Goal: Task Accomplishment & Management: Complete application form

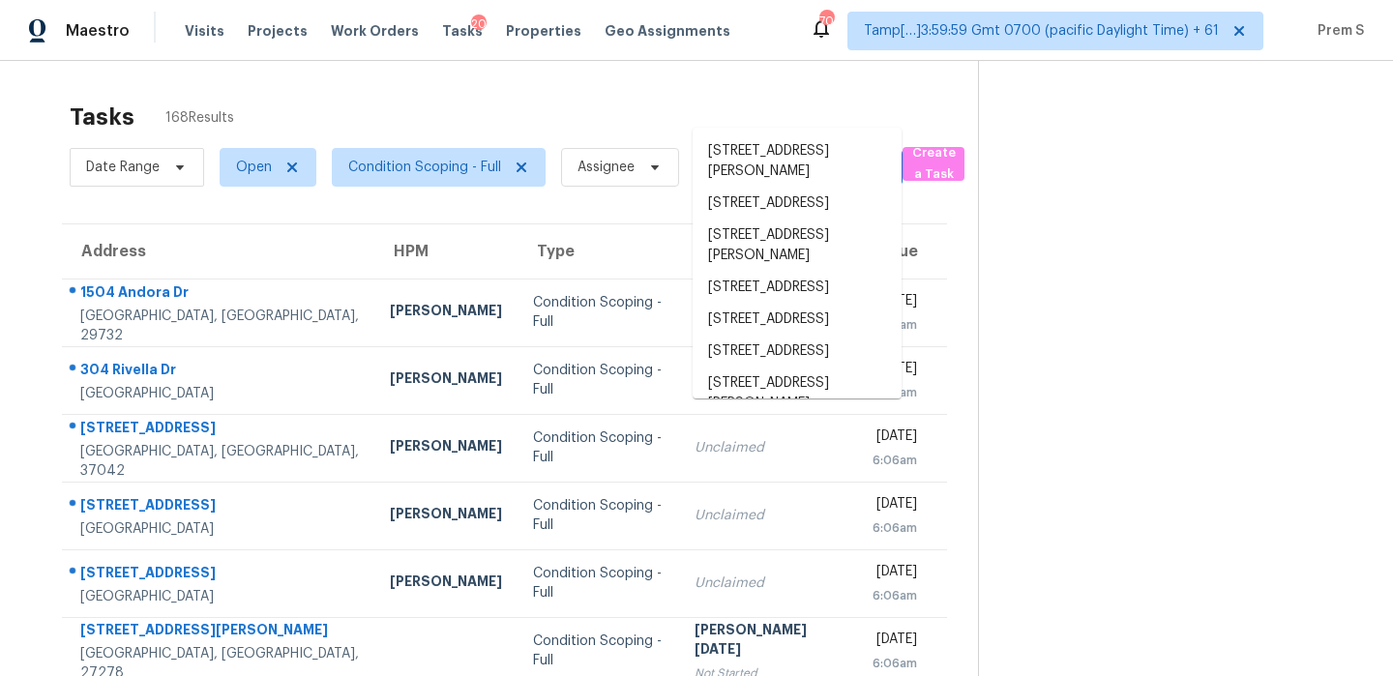
scroll to position [61, 0]
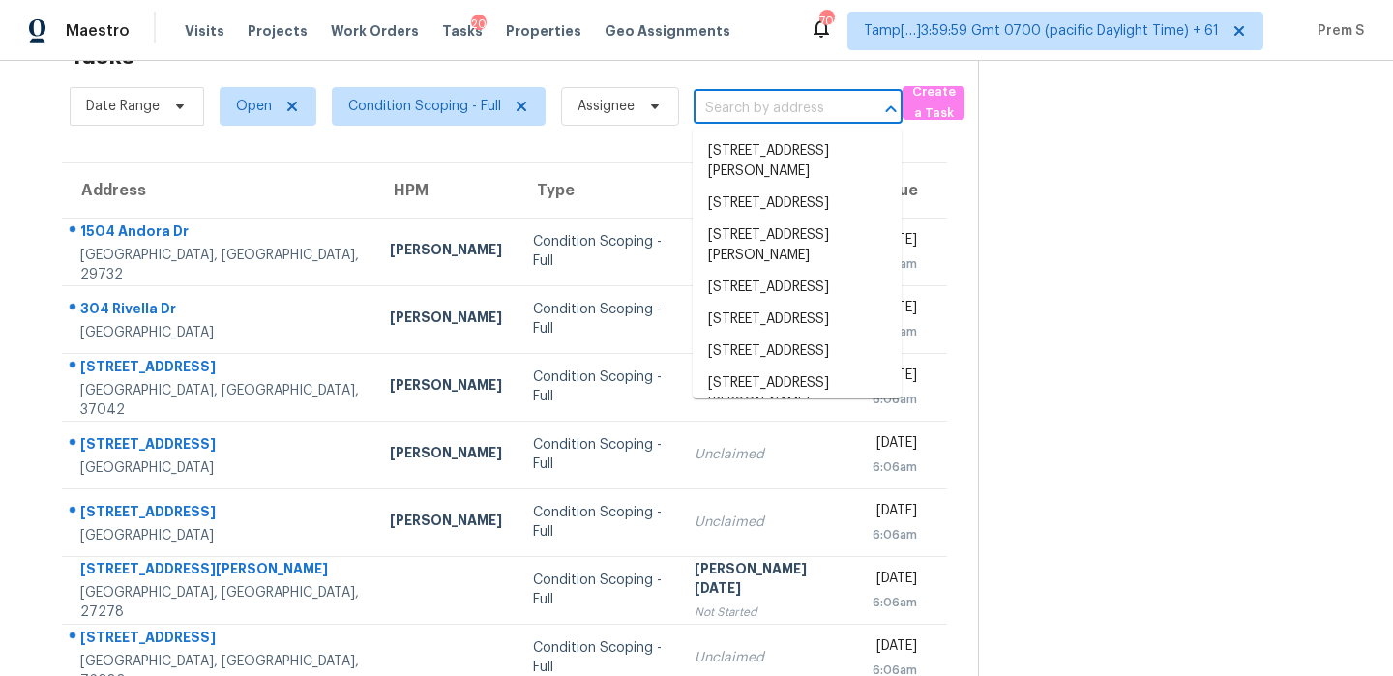
type input "[STREET_ADDRESS]"
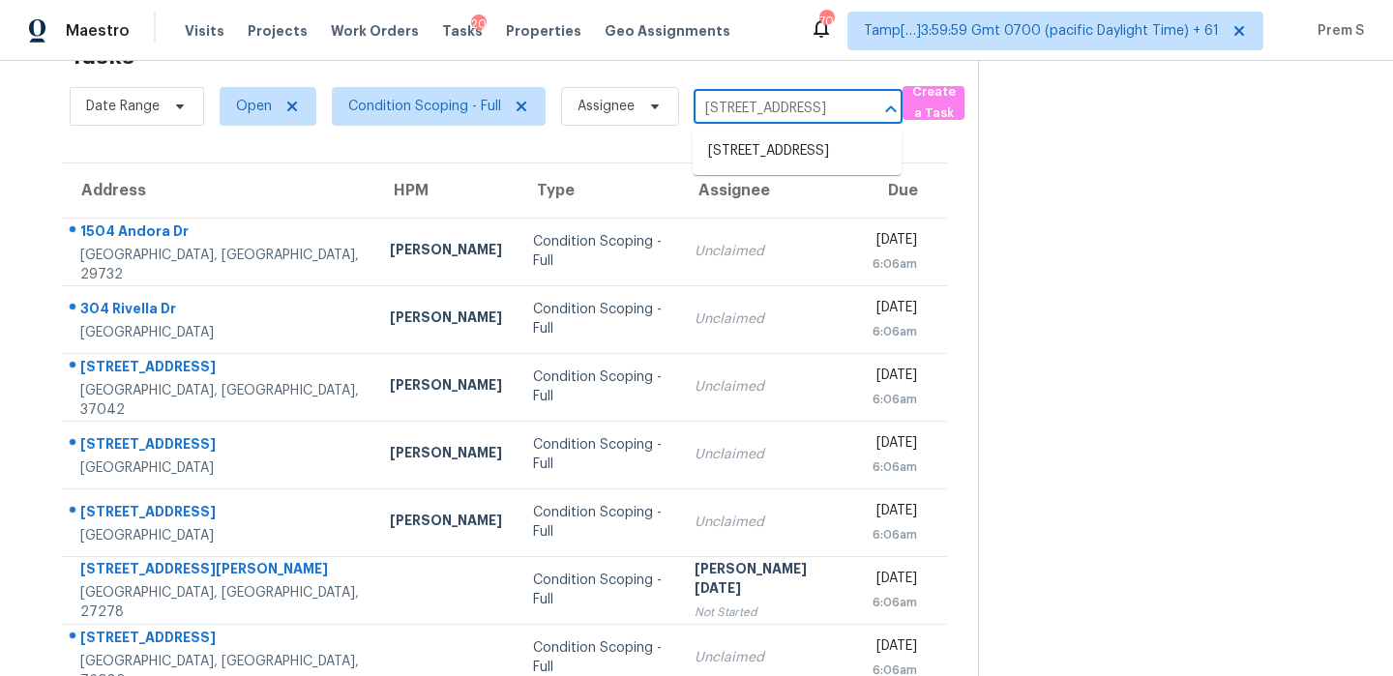
scroll to position [0, 141]
click at [774, 160] on li "[STREET_ADDRESS]" at bounding box center [797, 151] width 209 height 32
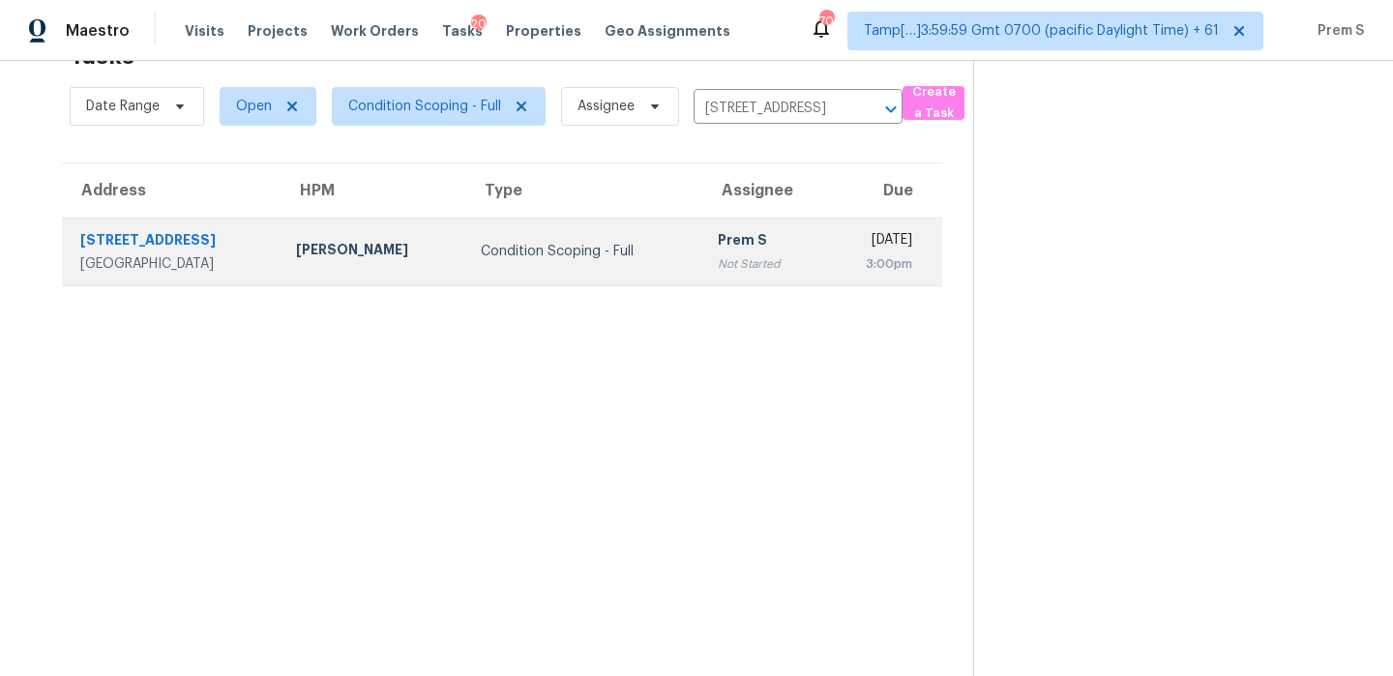
click at [741, 256] on div "Not Started" at bounding box center [763, 263] width 90 height 19
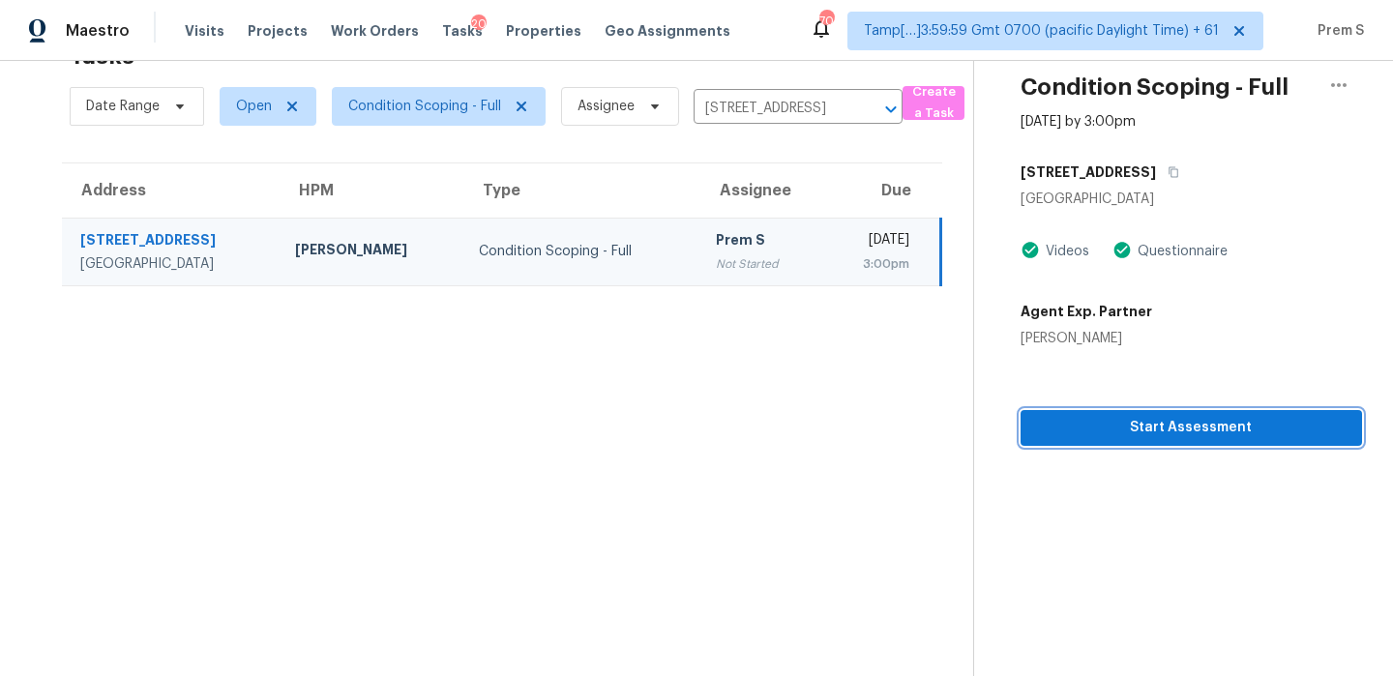
click at [1154, 442] on button "Start Assessment" at bounding box center [1191, 428] width 341 height 36
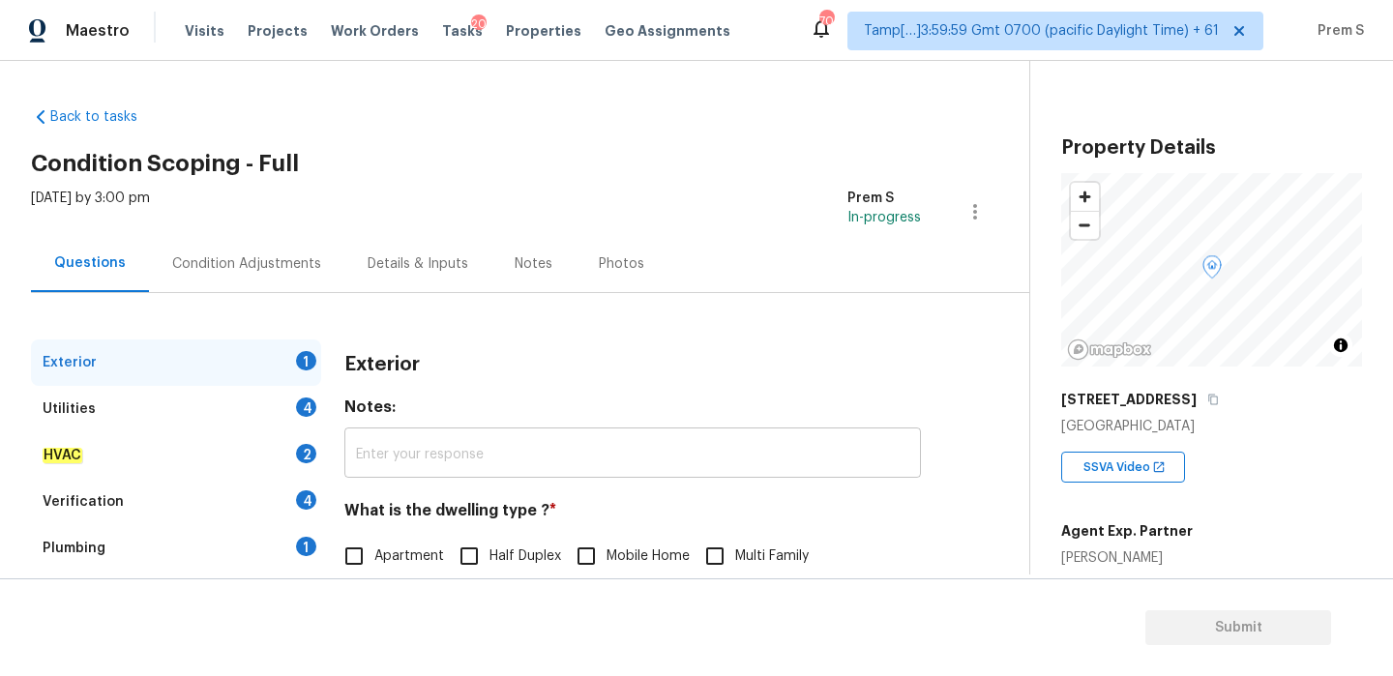
scroll to position [255, 0]
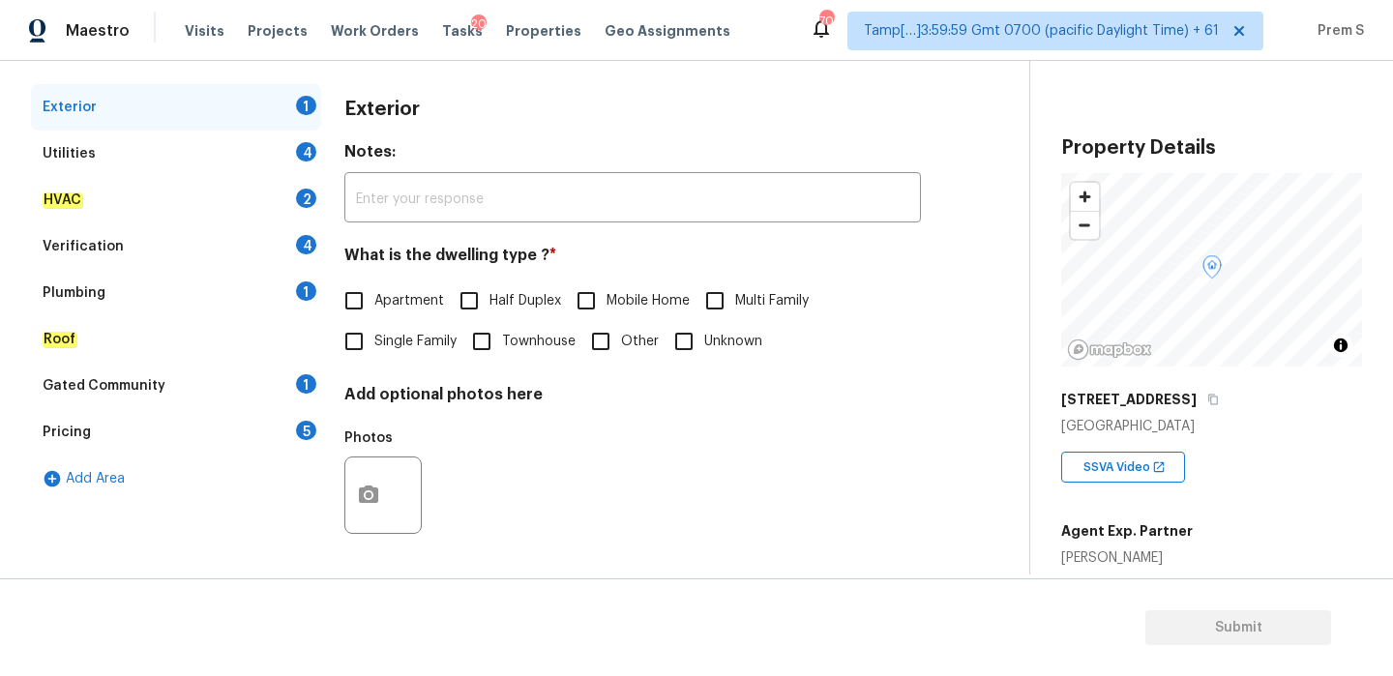
click at [387, 338] on span "Single Family" at bounding box center [415, 342] width 82 height 20
click at [374, 338] on input "Single Family" at bounding box center [354, 341] width 41 height 41
checkbox input "true"
click at [302, 153] on div "4" at bounding box center [306, 151] width 20 height 19
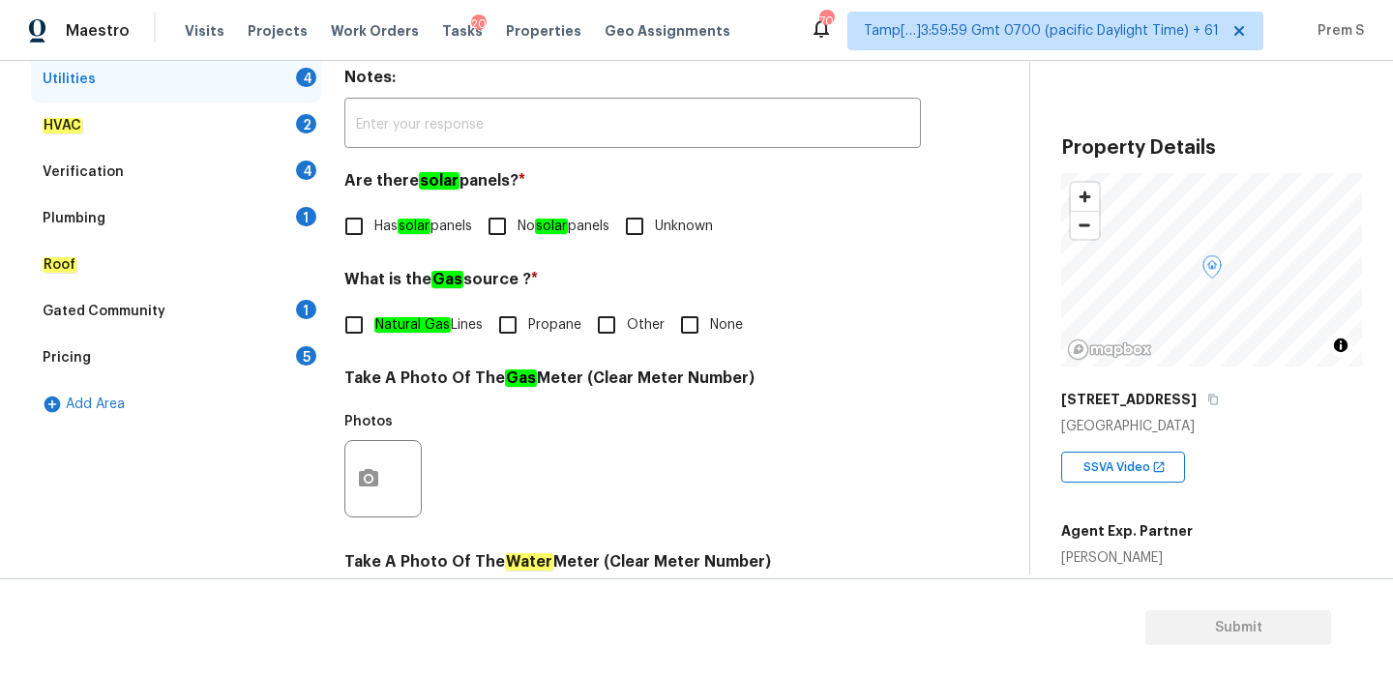
scroll to position [406, 0]
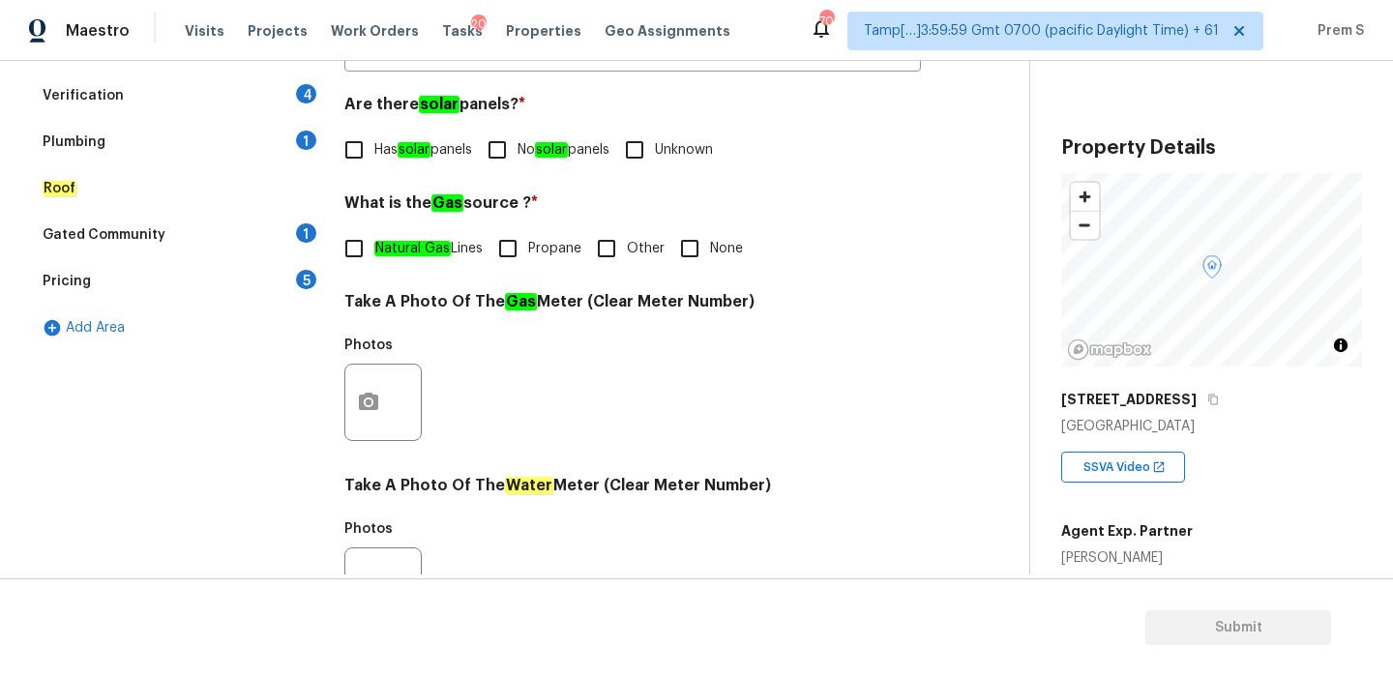
click at [517, 157] on input "No solar panels" at bounding box center [497, 150] width 41 height 41
checkbox input "true"
click at [615, 259] on input "Other" at bounding box center [606, 248] width 41 height 41
checkbox input "true"
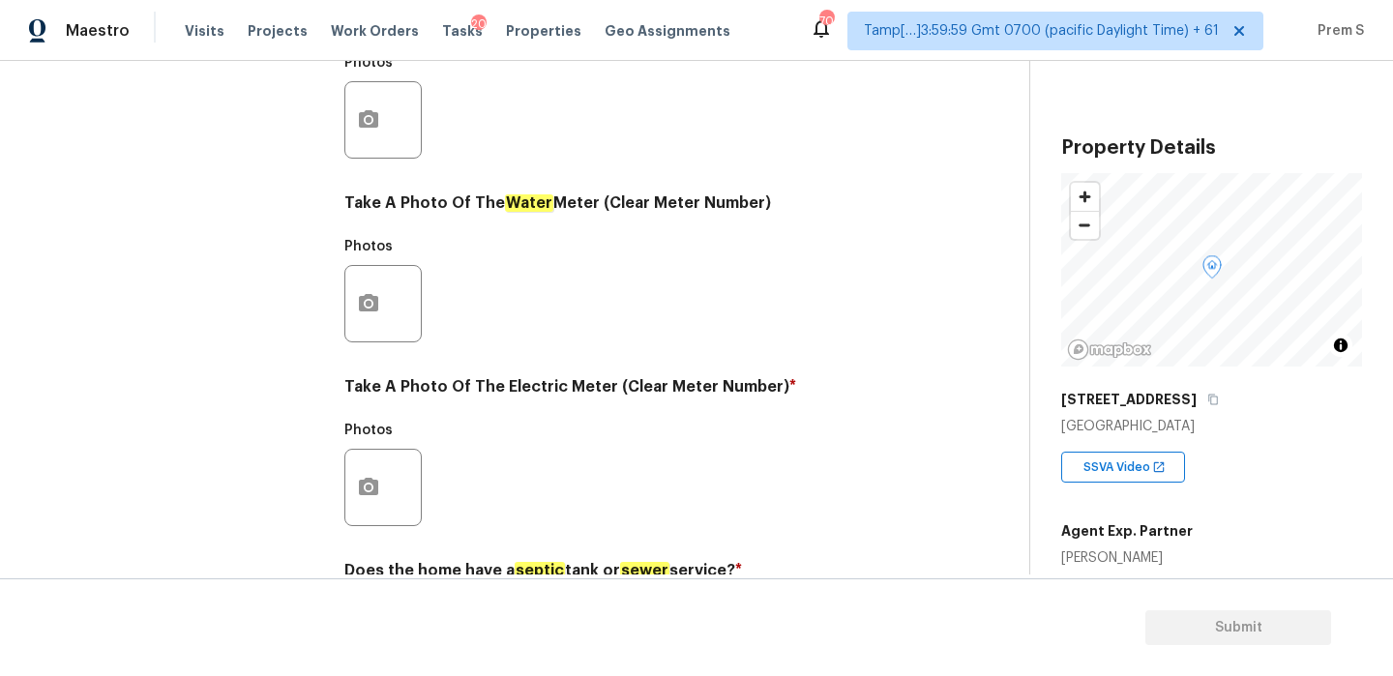
scroll to position [780, 0]
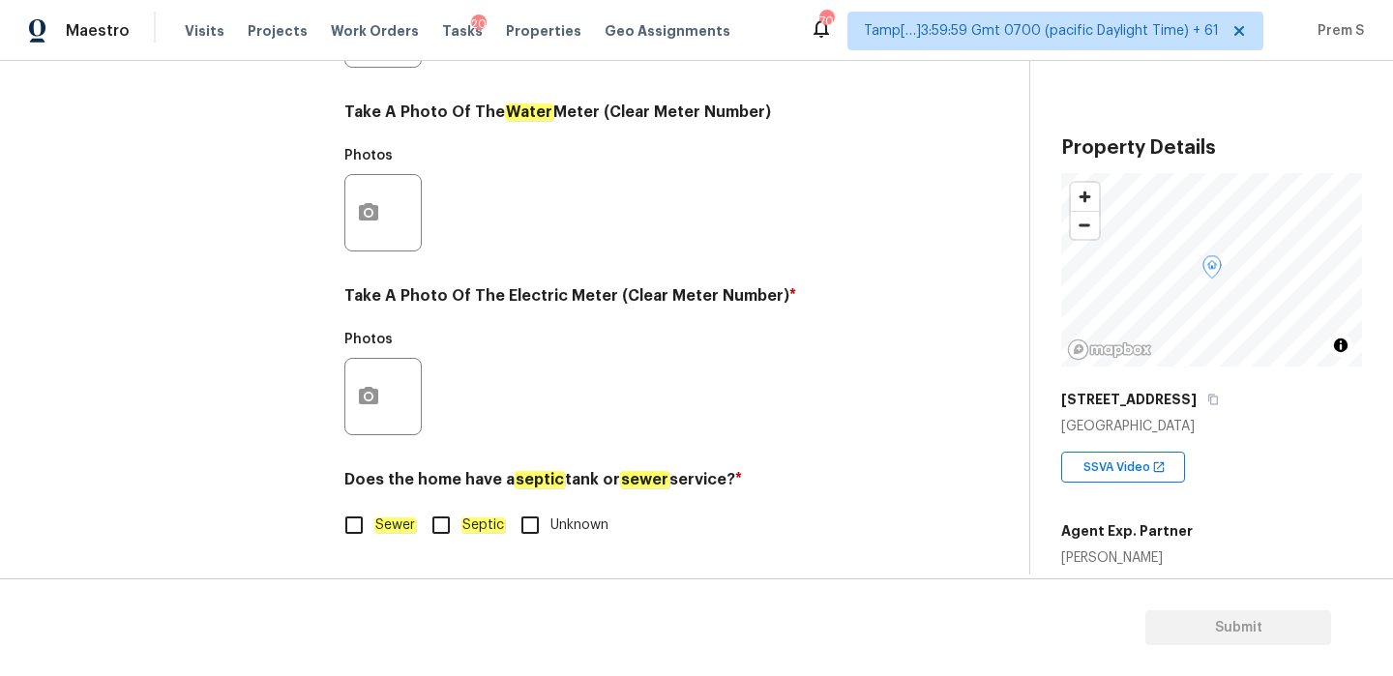
click at [388, 519] on em "Sewer" at bounding box center [395, 525] width 42 height 15
click at [374, 519] on input "Sewer" at bounding box center [354, 525] width 41 height 41
checkbox input "true"
click at [375, 404] on icon "button" at bounding box center [368, 396] width 23 height 23
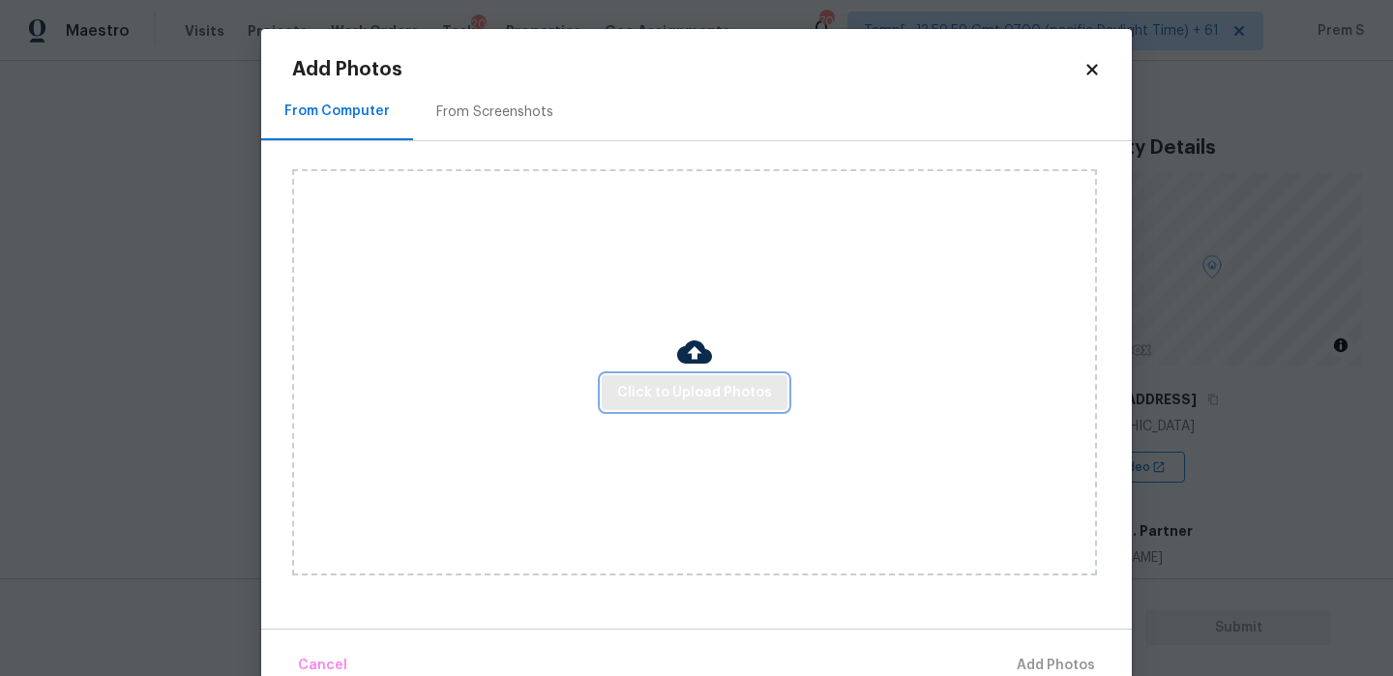
click at [717, 394] on span "Click to Upload Photos" at bounding box center [694, 393] width 155 height 24
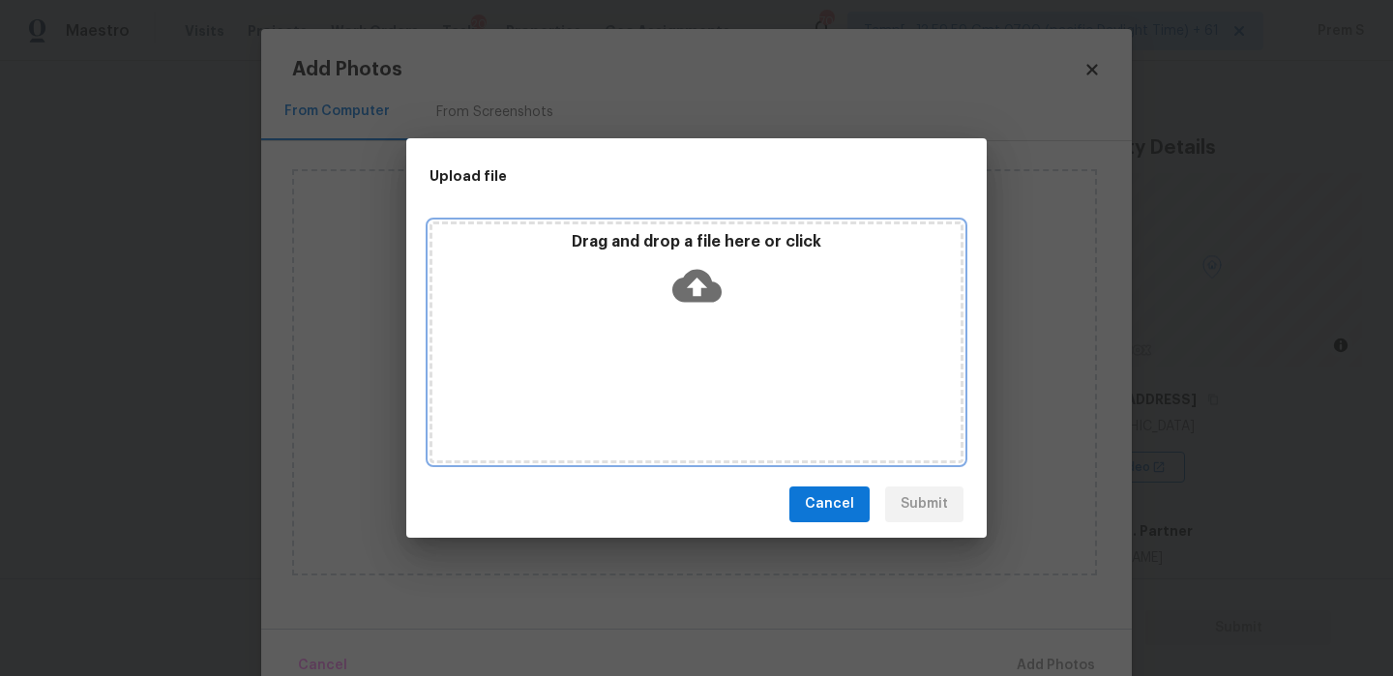
click at [713, 297] on icon at bounding box center [696, 285] width 49 height 33
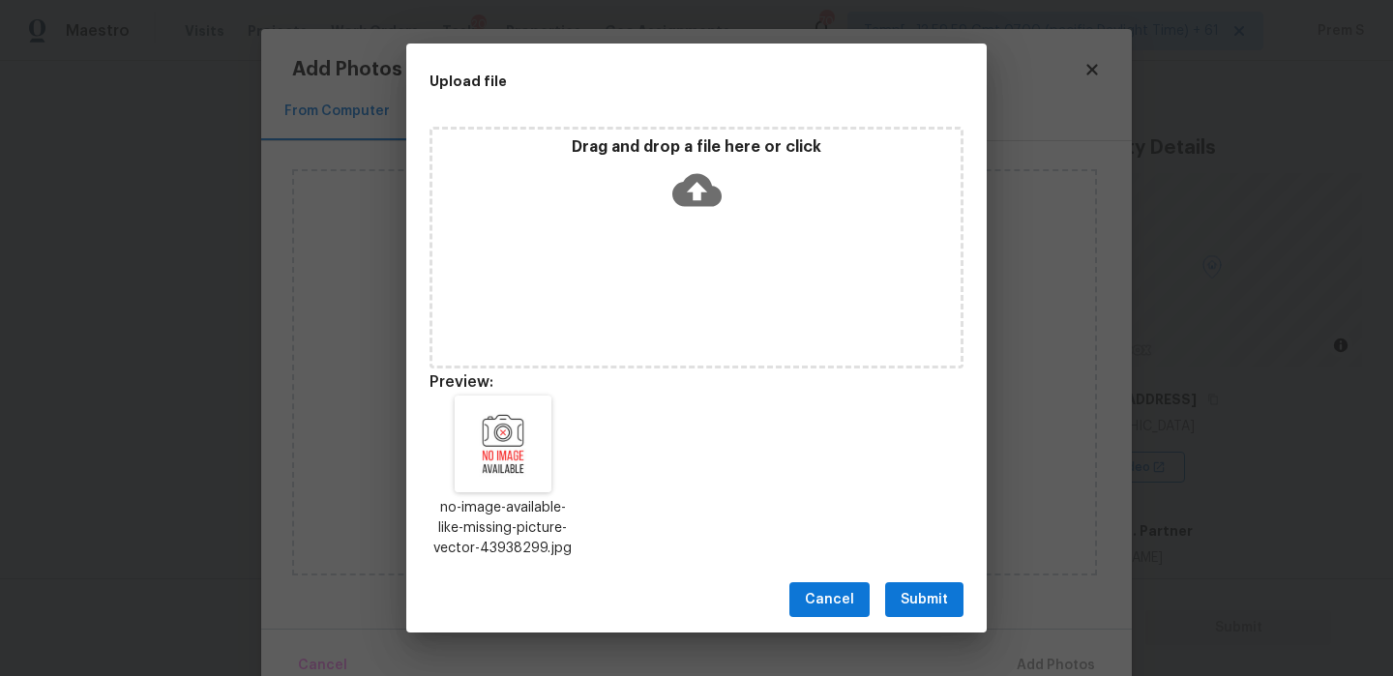
click at [923, 590] on span "Submit" at bounding box center [924, 600] width 47 height 24
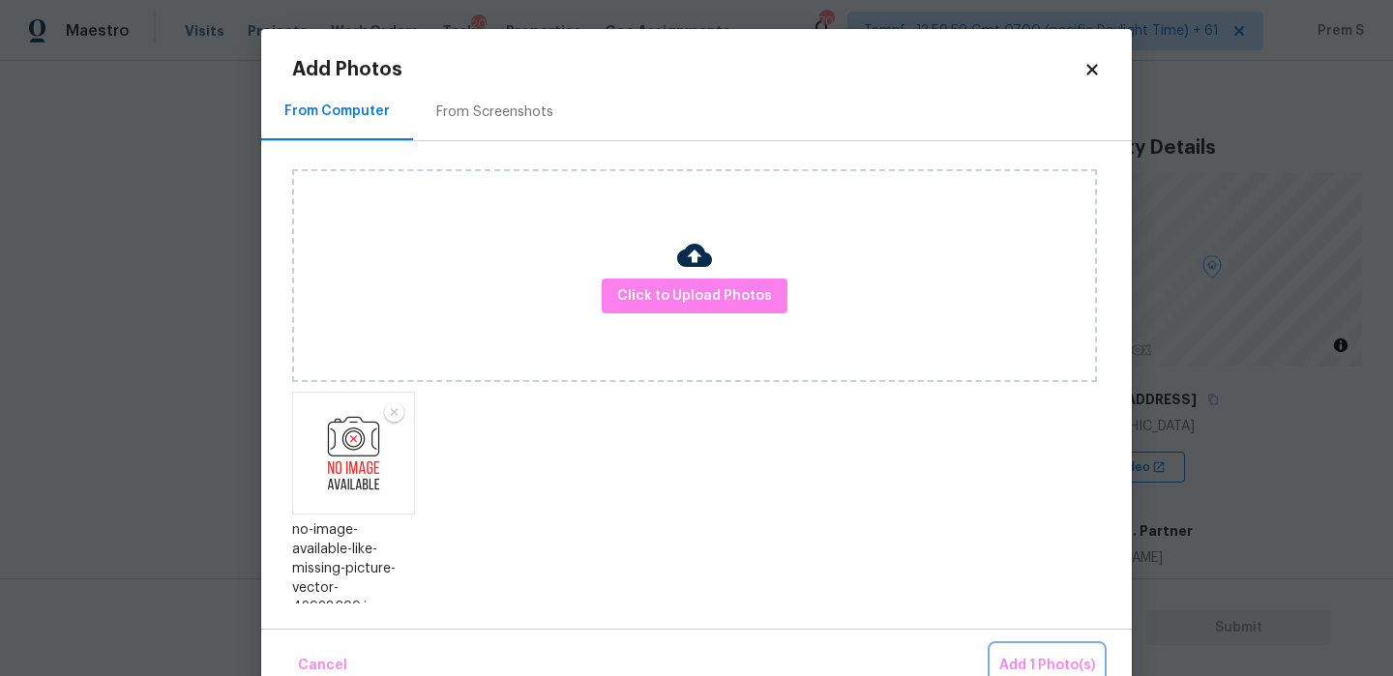
click at [1022, 669] on span "Add 1 Photo(s)" at bounding box center [1047, 666] width 96 height 24
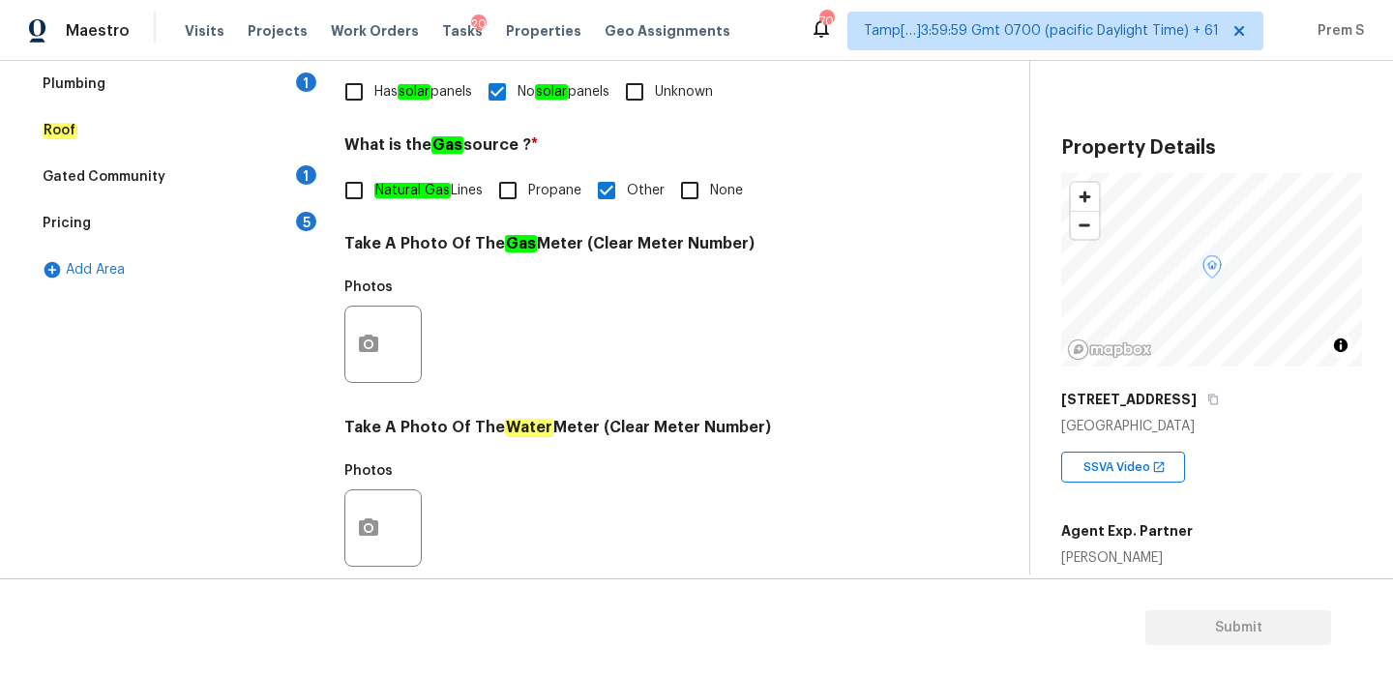
scroll to position [300, 0]
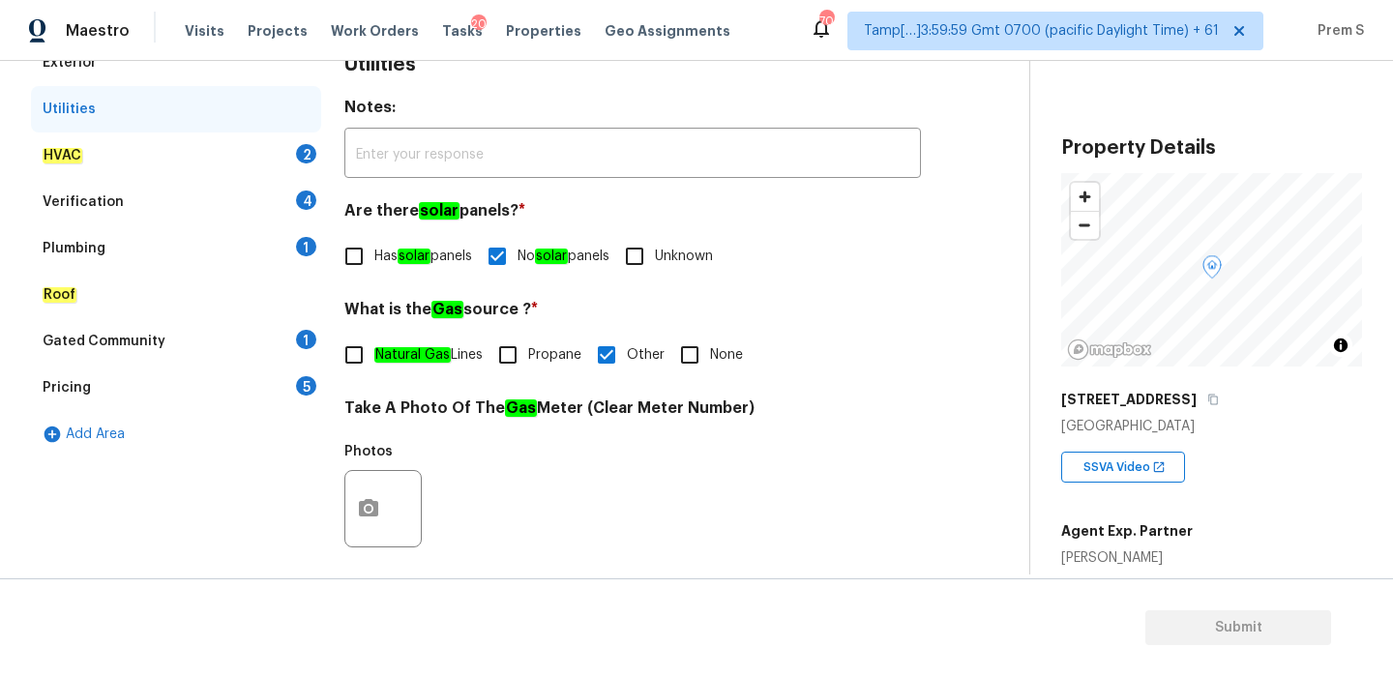
click at [305, 163] on div "HVAC 2" at bounding box center [176, 156] width 290 height 46
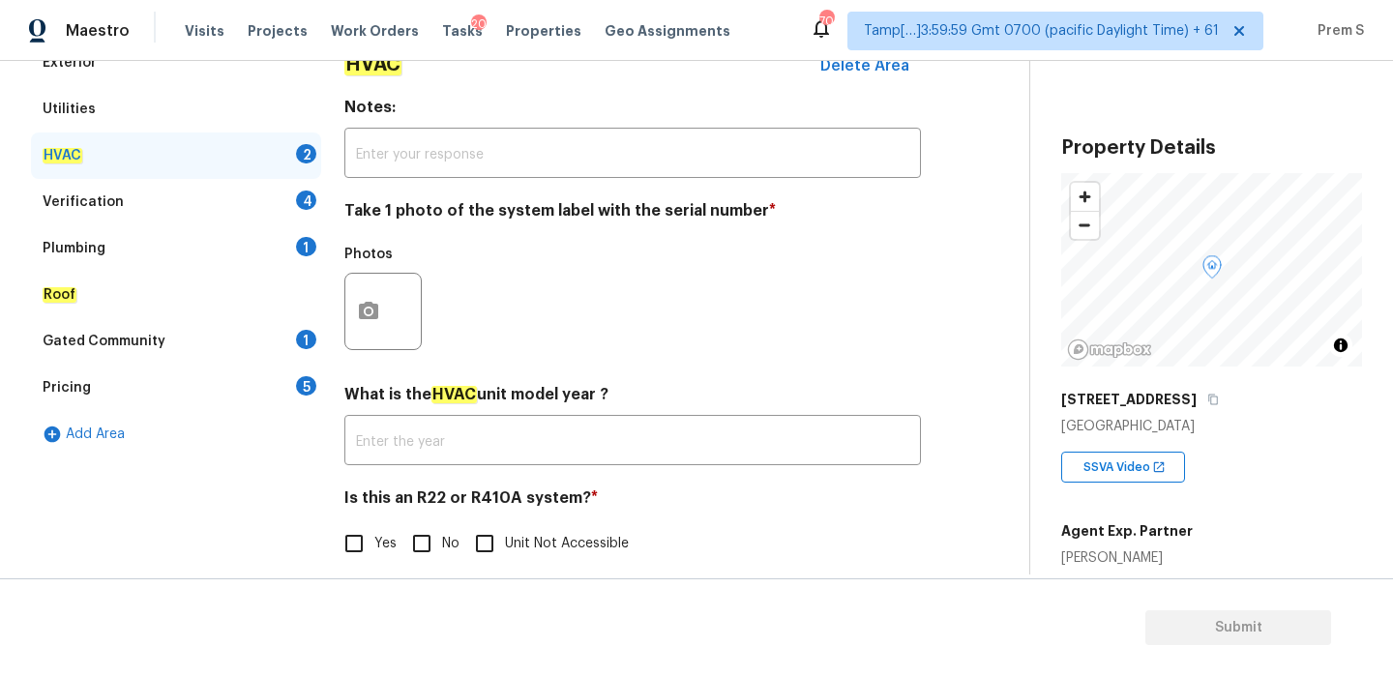
click at [423, 539] on input "No" at bounding box center [421, 543] width 41 height 41
checkbox input "true"
click at [355, 314] on button "button" at bounding box center [368, 311] width 46 height 75
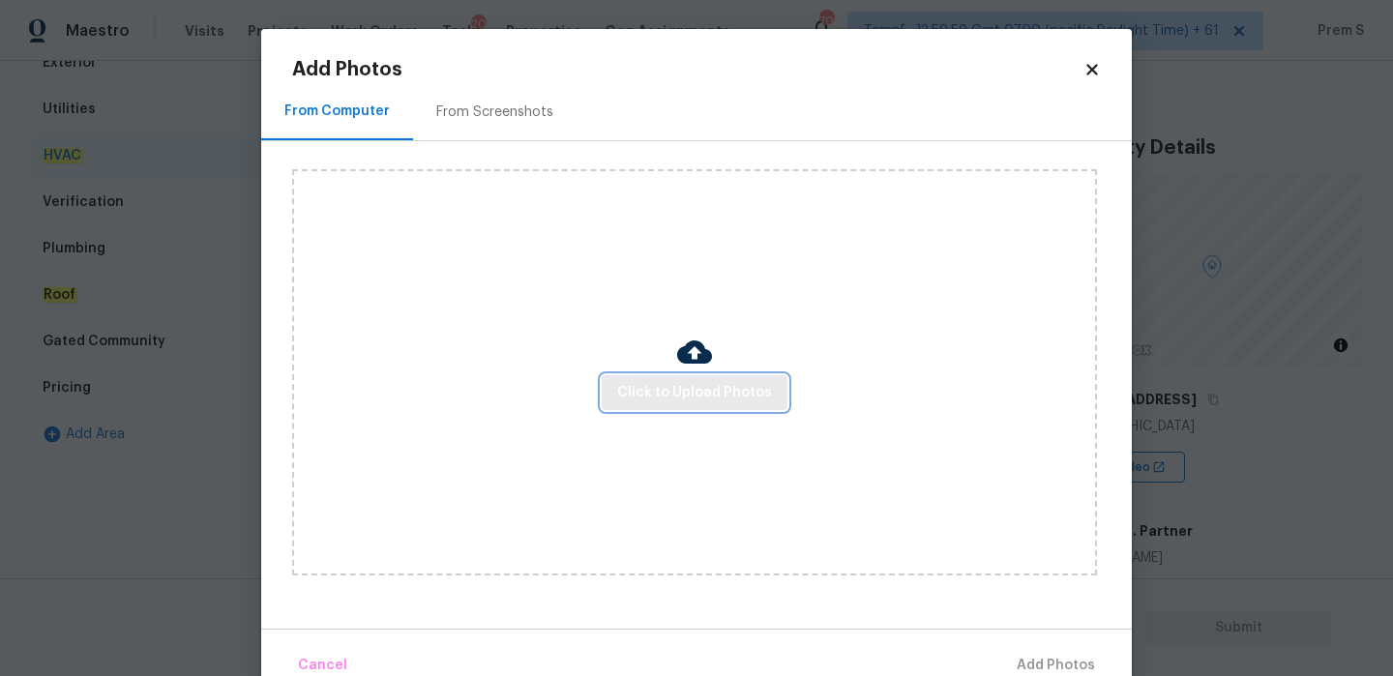
click at [669, 381] on span "Click to Upload Photos" at bounding box center [694, 393] width 155 height 24
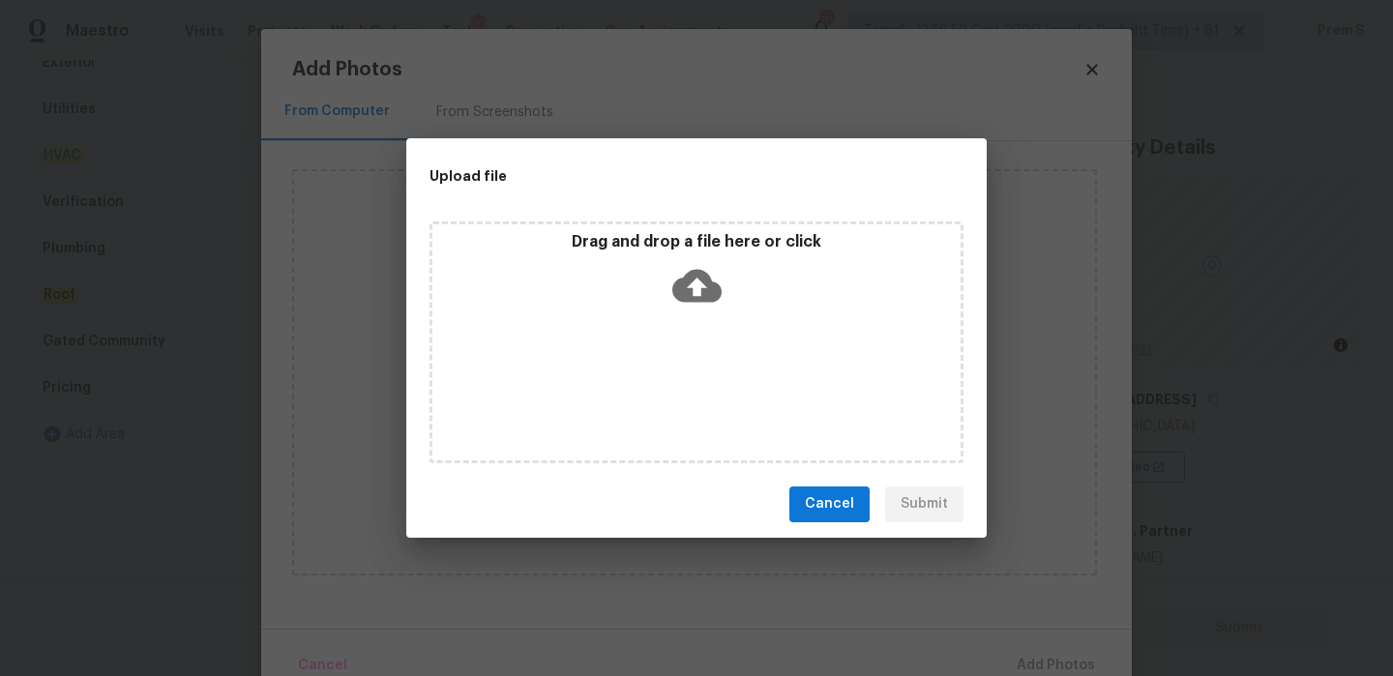
click at [683, 275] on icon at bounding box center [696, 285] width 49 height 33
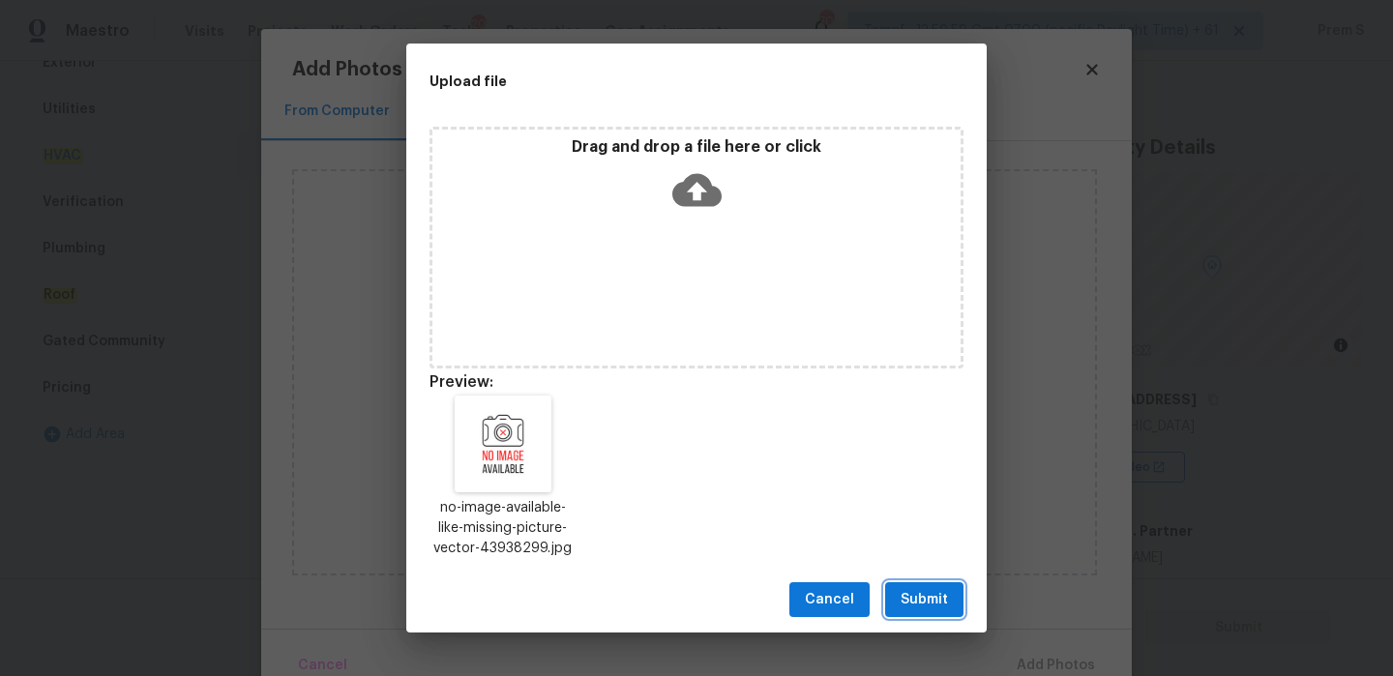
click at [953, 604] on button "Submit" at bounding box center [924, 600] width 78 height 36
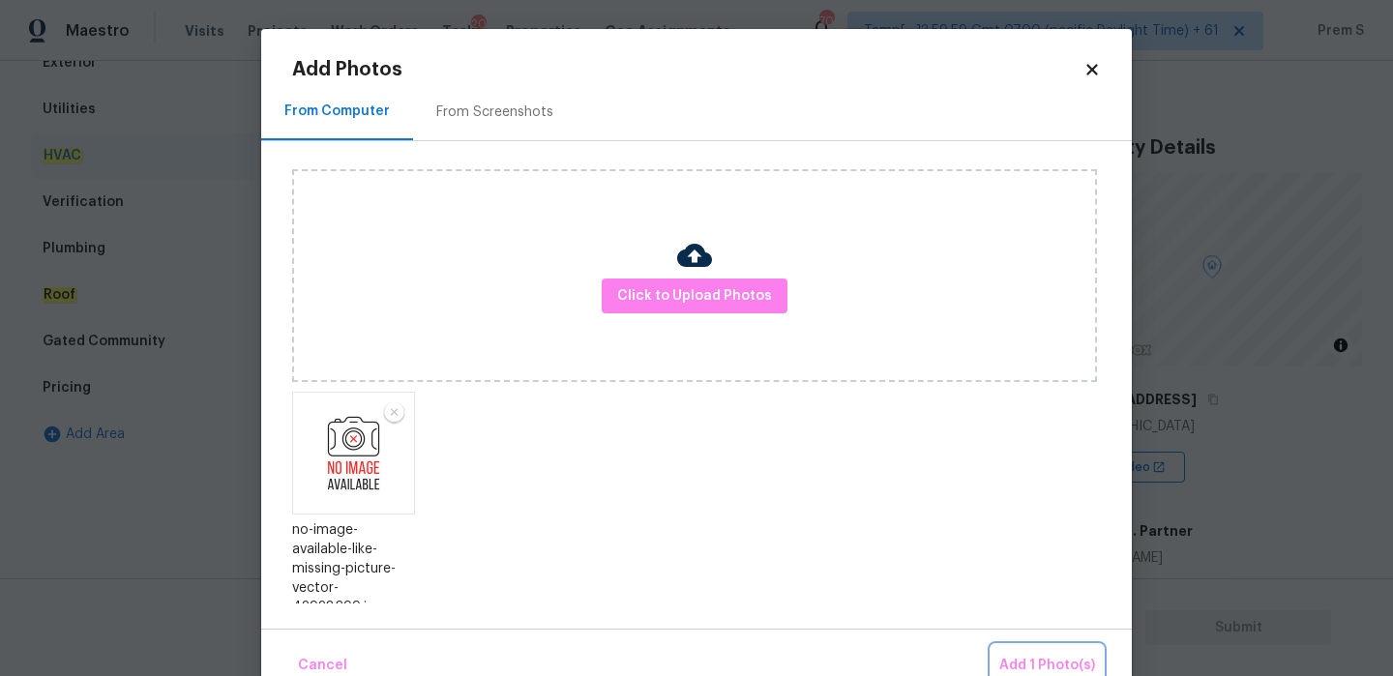
click at [1045, 664] on span "Add 1 Photo(s)" at bounding box center [1047, 666] width 96 height 24
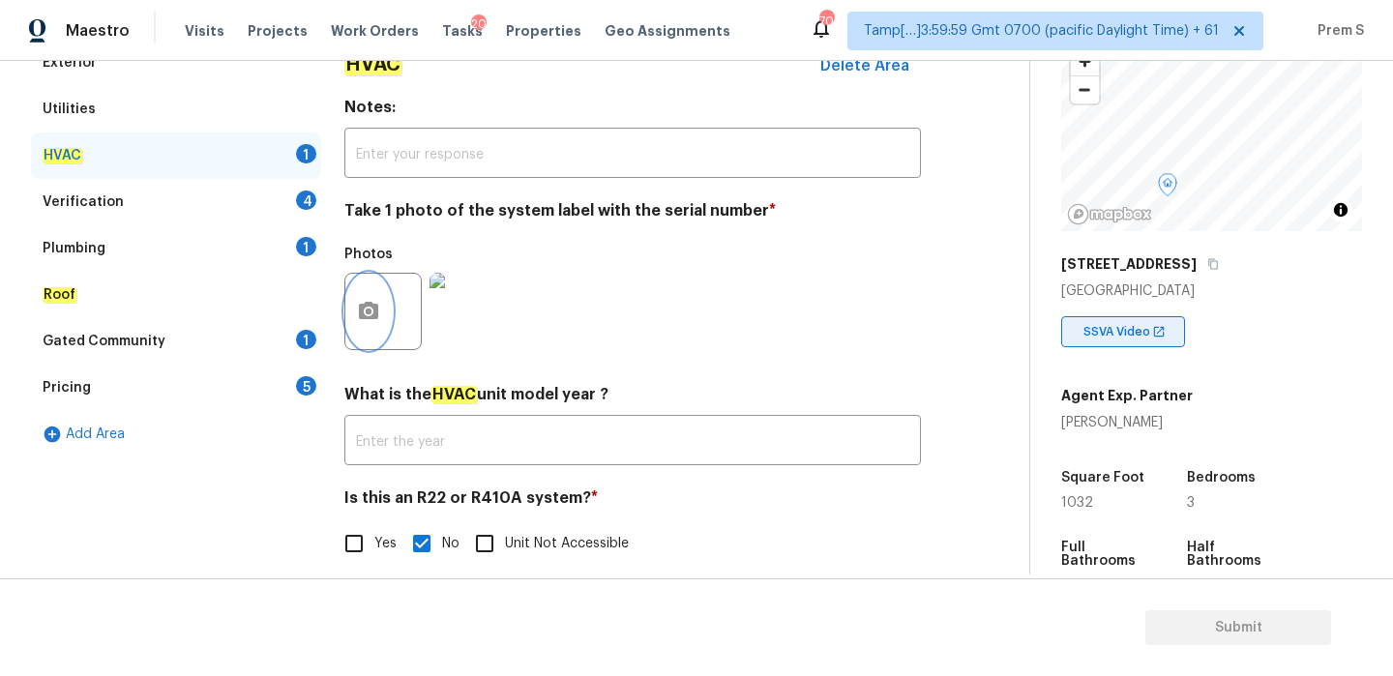
scroll to position [351, 0]
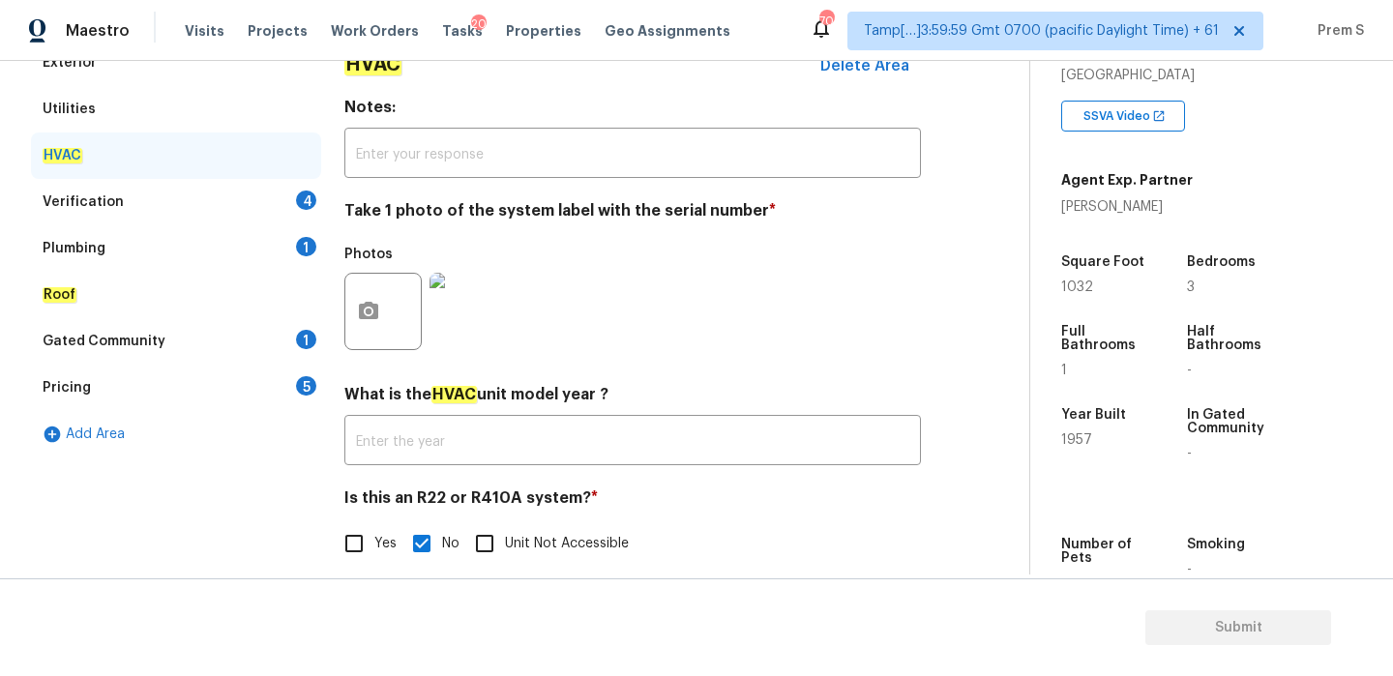
click at [311, 205] on div "4" at bounding box center [306, 200] width 20 height 19
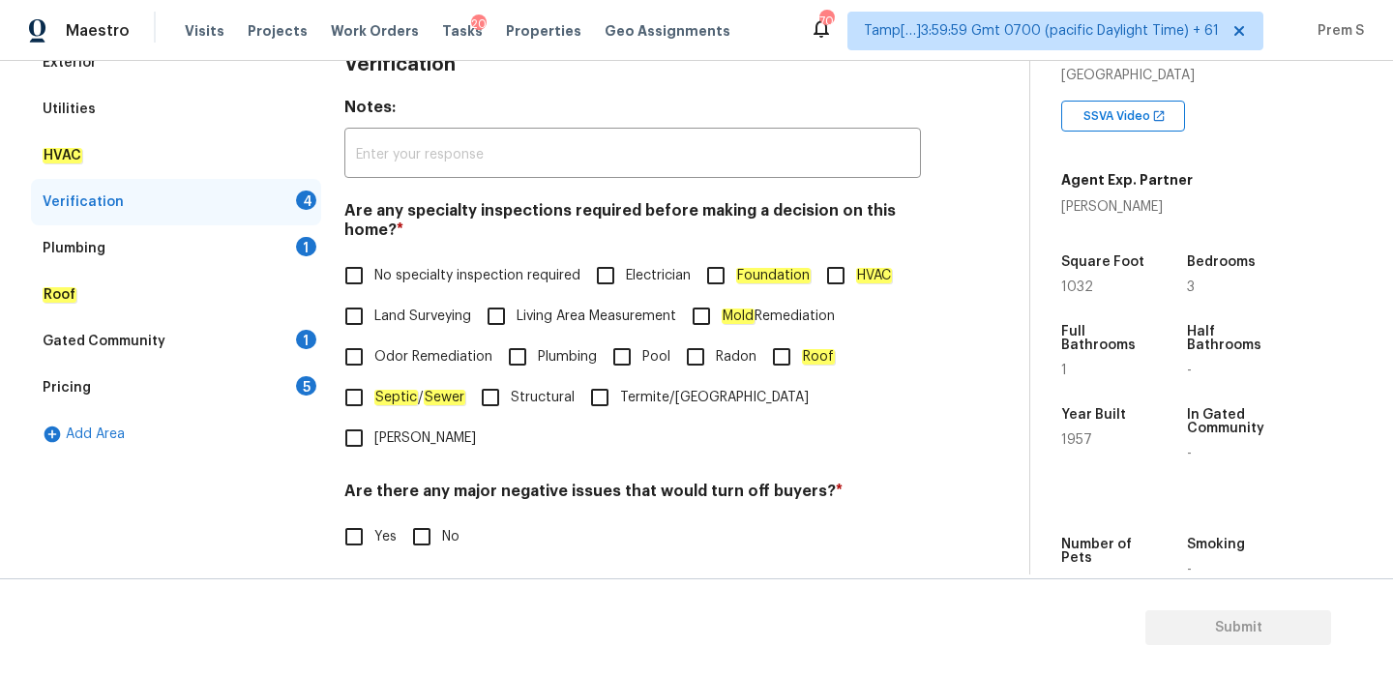
click at [420, 268] on span "No specialty inspection required" at bounding box center [477, 276] width 206 height 20
click at [374, 268] on input "No specialty inspection required" at bounding box center [354, 275] width 41 height 41
checkbox input "true"
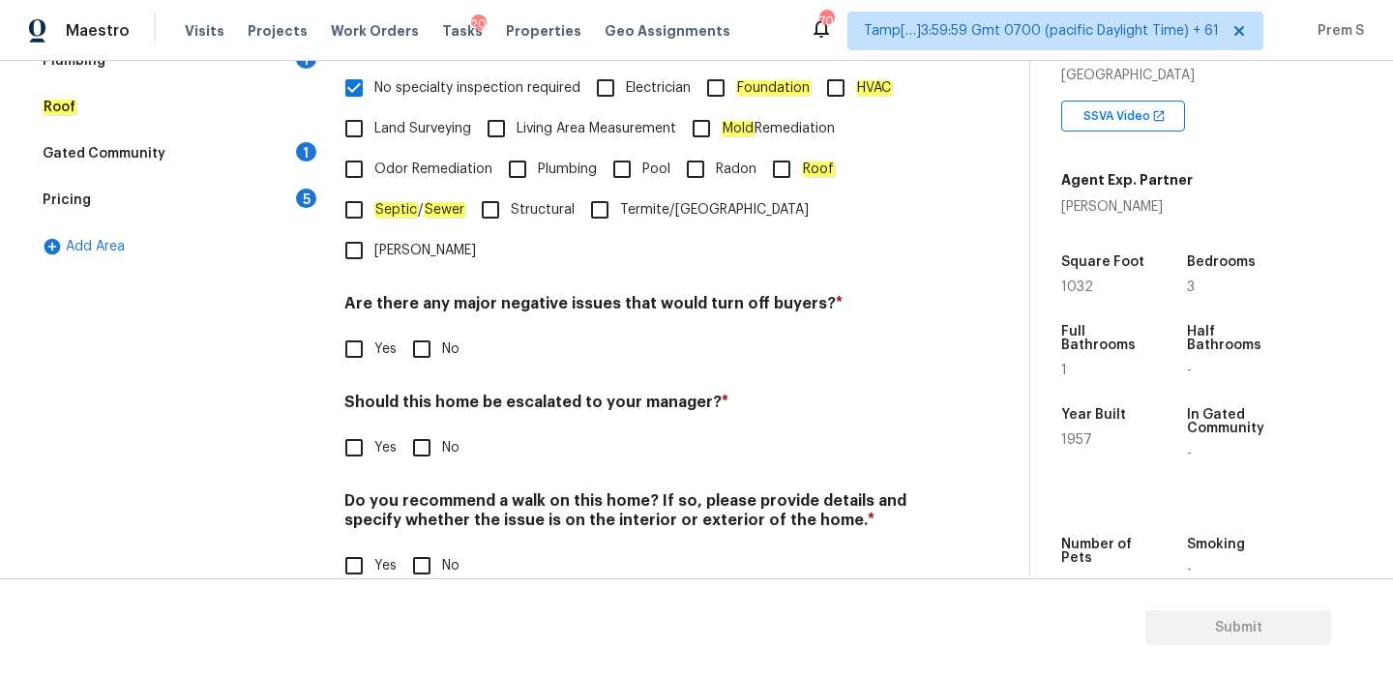
click at [446, 329] on label "No" at bounding box center [430, 349] width 58 height 41
click at [442, 329] on input "No" at bounding box center [421, 349] width 41 height 41
checkbox input "true"
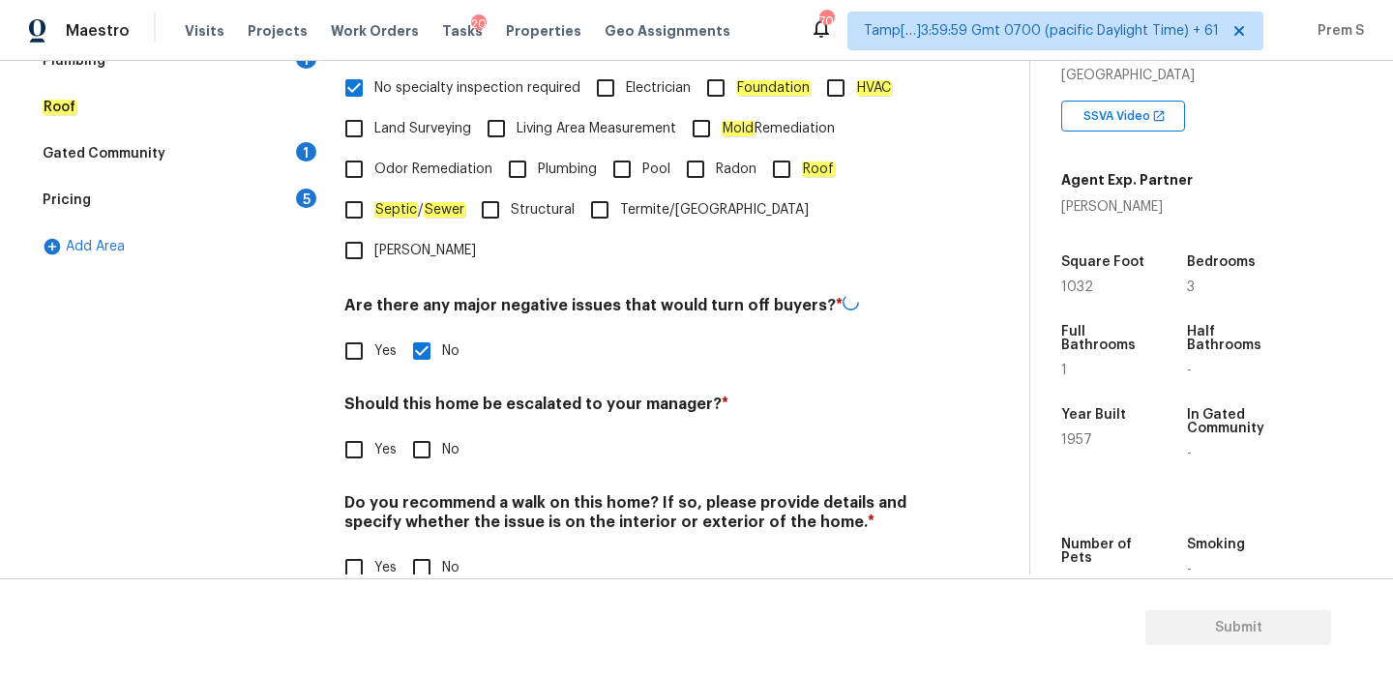
click at [426, 430] on input "No" at bounding box center [421, 450] width 41 height 41
checkbox input "true"
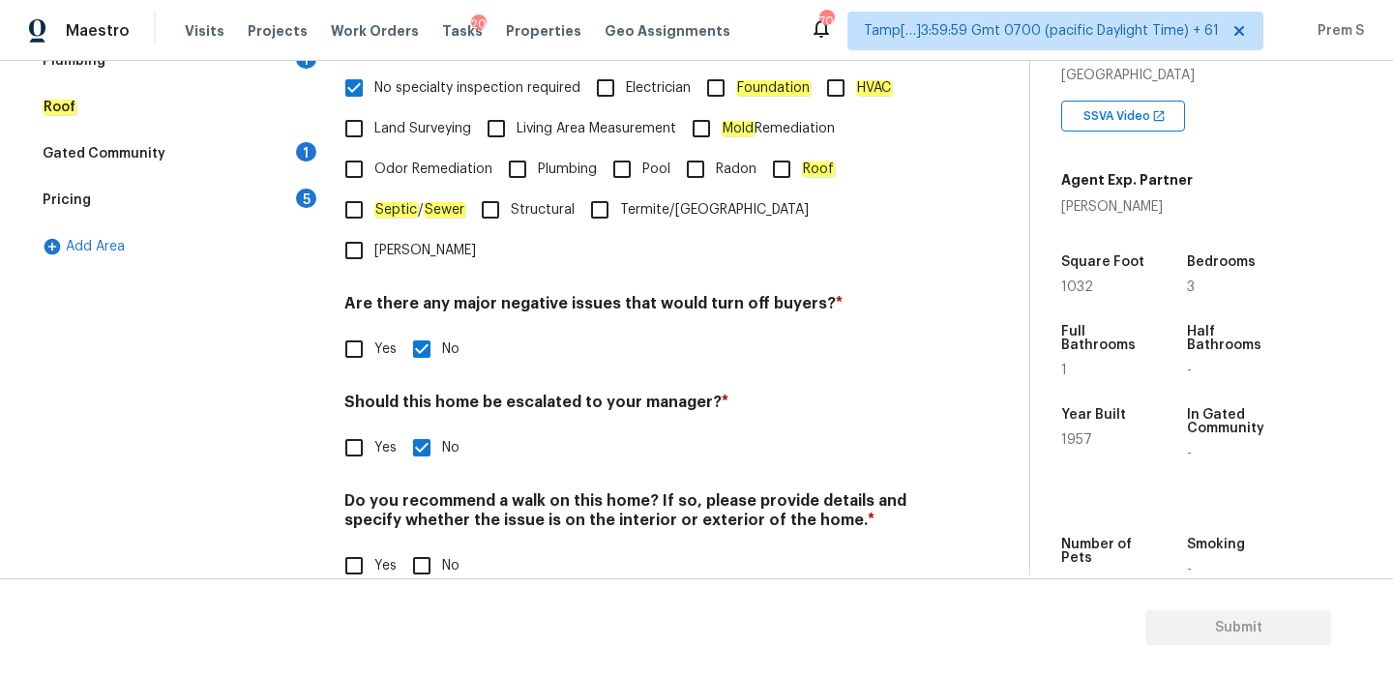
click at [429, 546] on input "No" at bounding box center [421, 566] width 41 height 41
checkbox input "true"
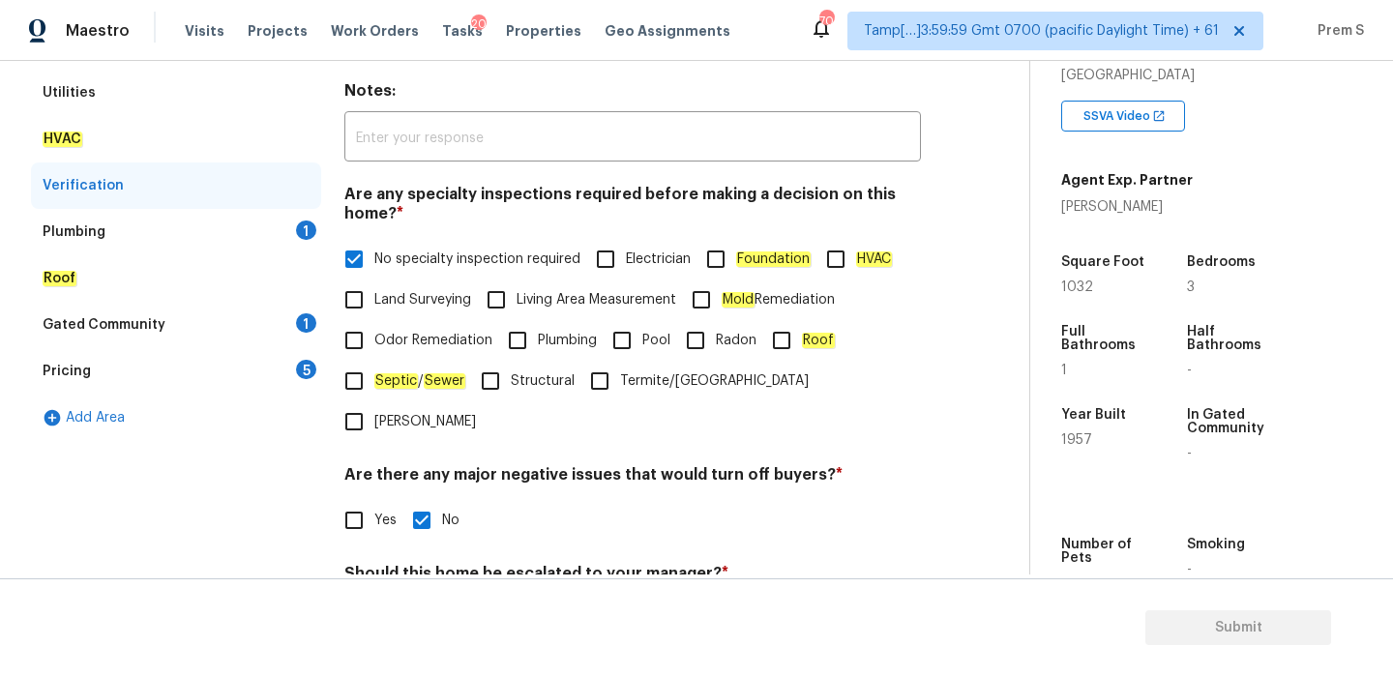
click at [298, 237] on div "Plumbing 1" at bounding box center [176, 232] width 290 height 46
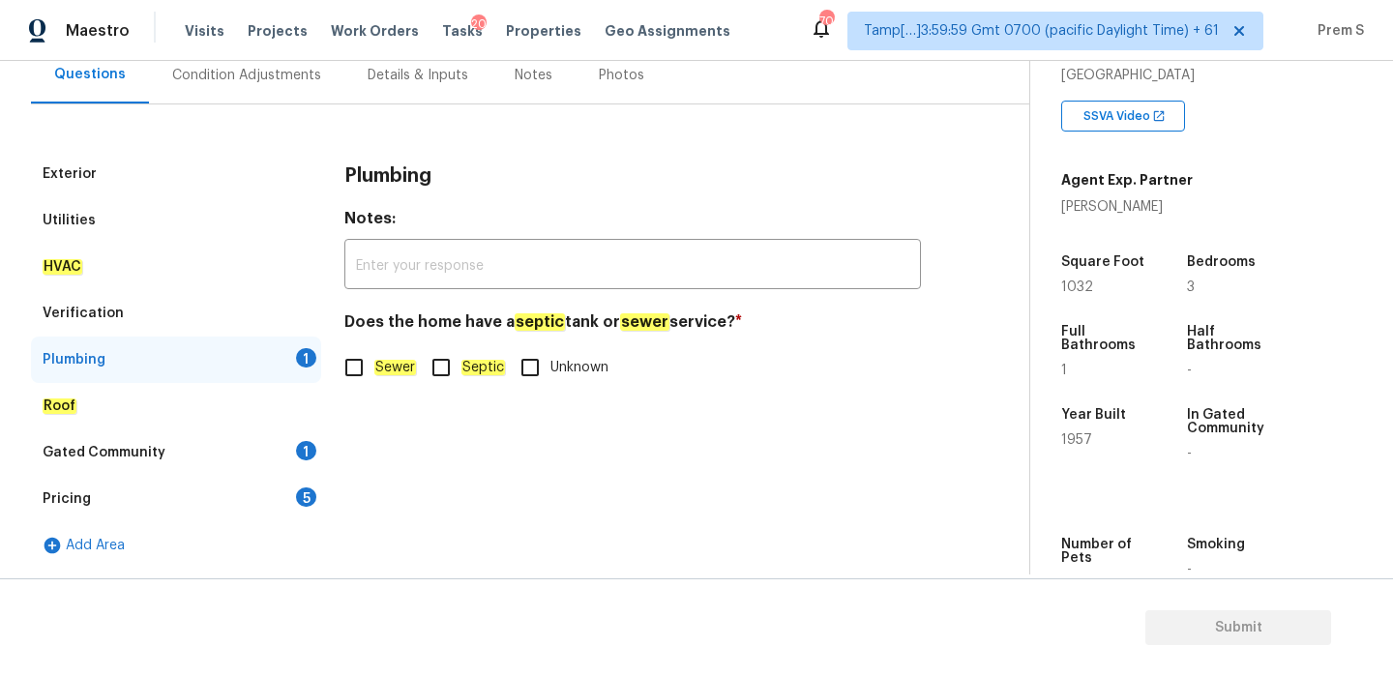
click at [373, 372] on input "Sewer" at bounding box center [354, 367] width 41 height 41
checkbox input "true"
click at [305, 455] on div "1" at bounding box center [306, 450] width 20 height 19
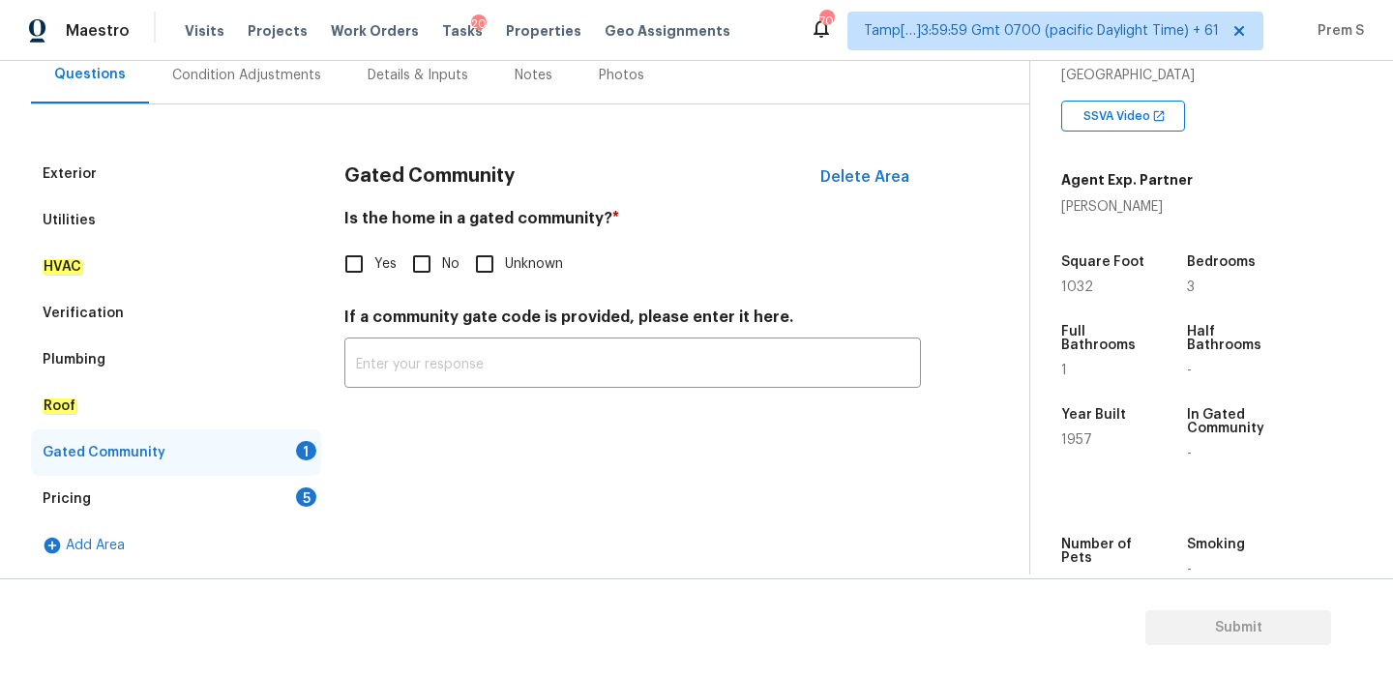
click at [420, 261] on input "No" at bounding box center [421, 264] width 41 height 41
checkbox input "true"
click at [276, 489] on div "Pricing 5" at bounding box center [176, 499] width 290 height 46
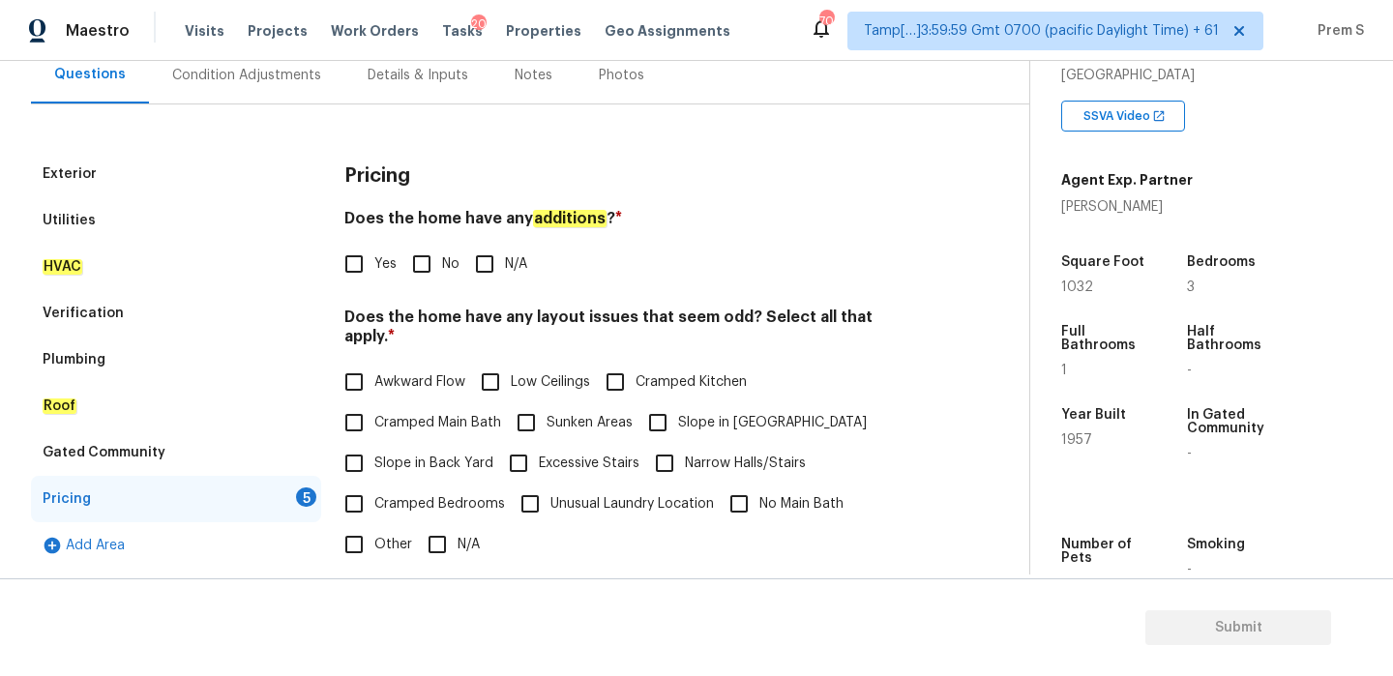
click at [436, 250] on input "No" at bounding box center [421, 264] width 41 height 41
checkbox input "true"
click at [429, 524] on input "N/A" at bounding box center [437, 544] width 41 height 41
checkbox input "true"
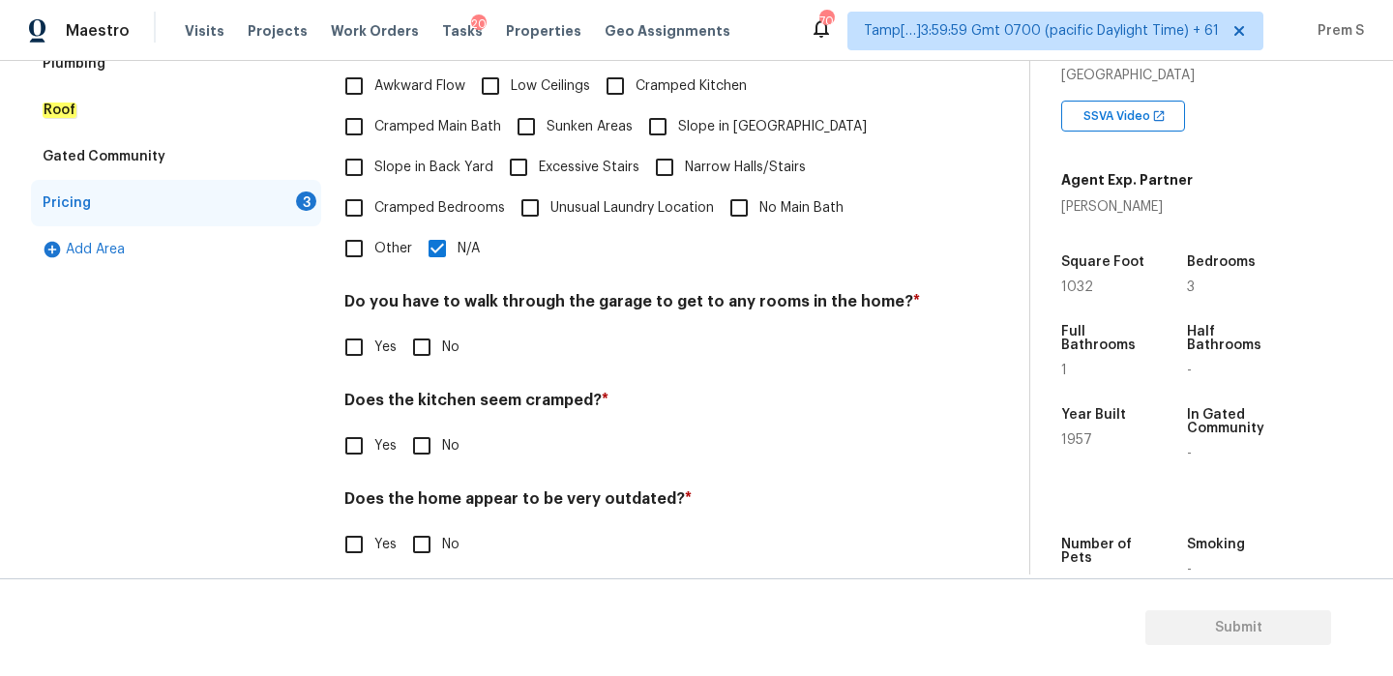
click at [432, 337] on input "No" at bounding box center [421, 347] width 41 height 41
checkbox input "true"
click at [430, 436] on input "No" at bounding box center [421, 446] width 41 height 41
checkbox input "true"
click at [426, 538] on input "No" at bounding box center [421, 544] width 41 height 41
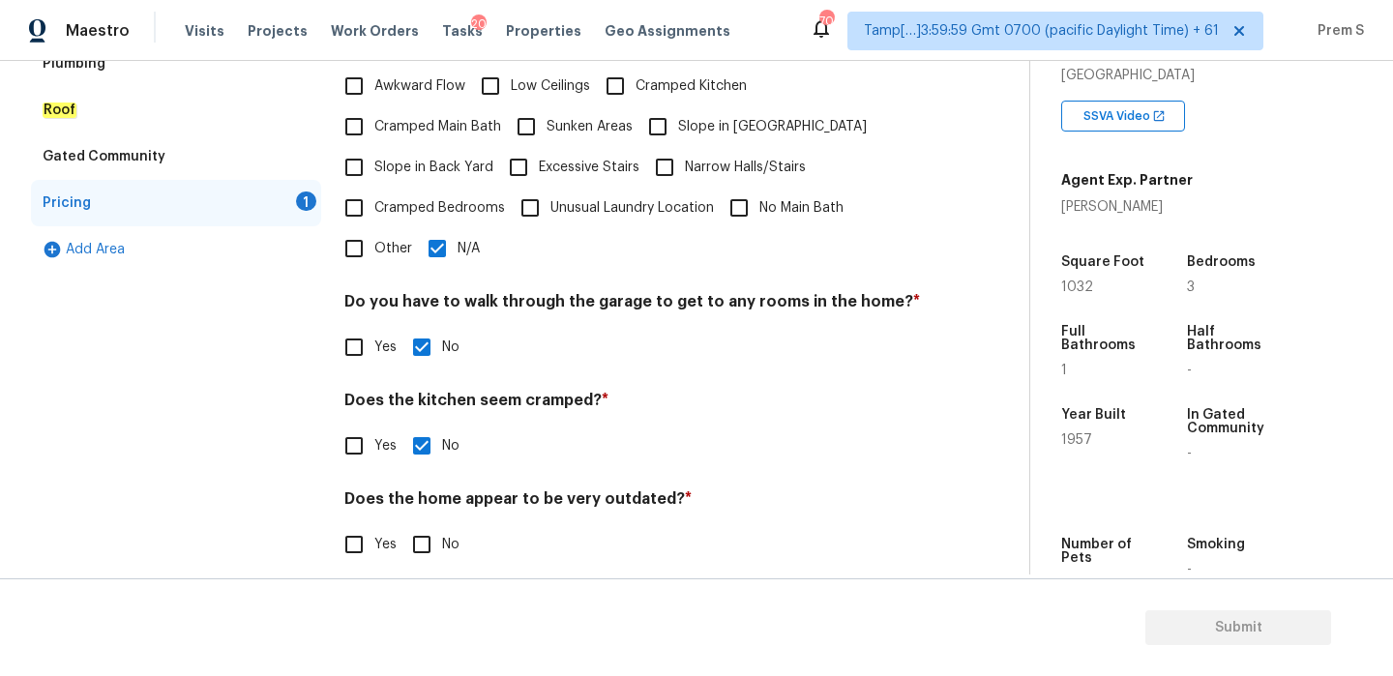
checkbox input "true"
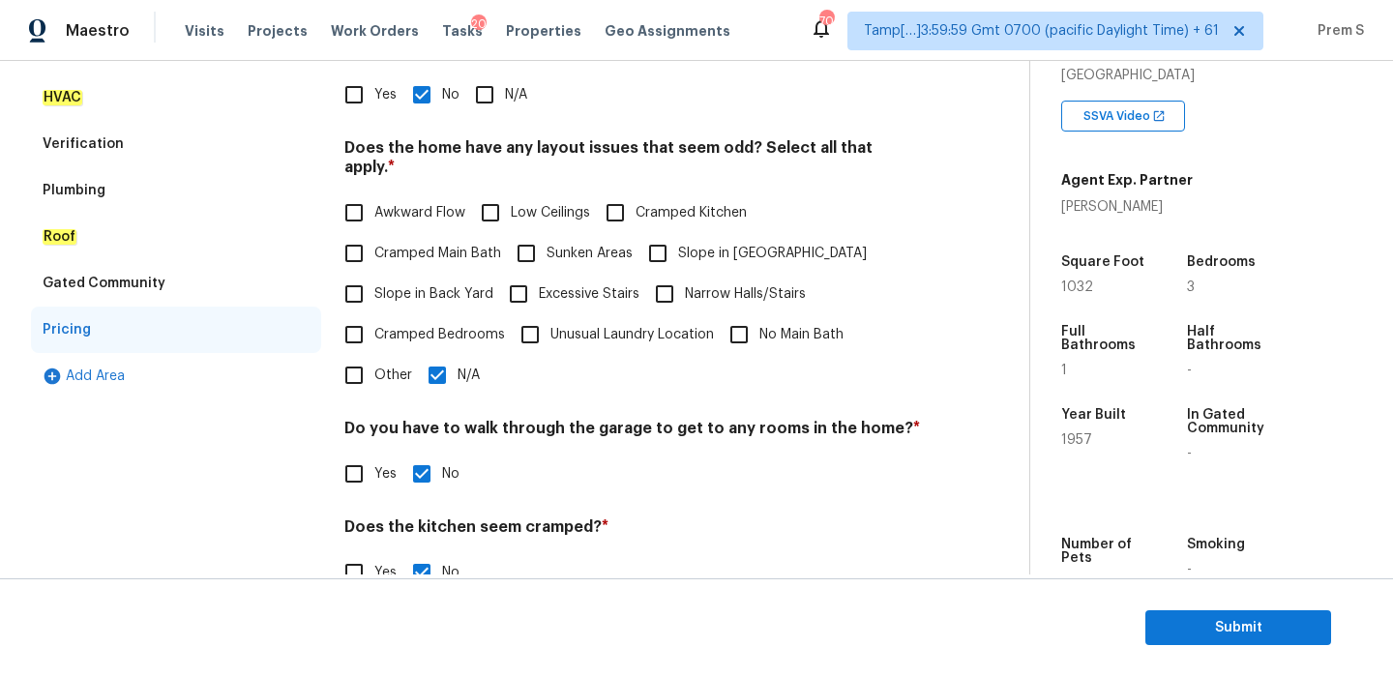
scroll to position [0, 0]
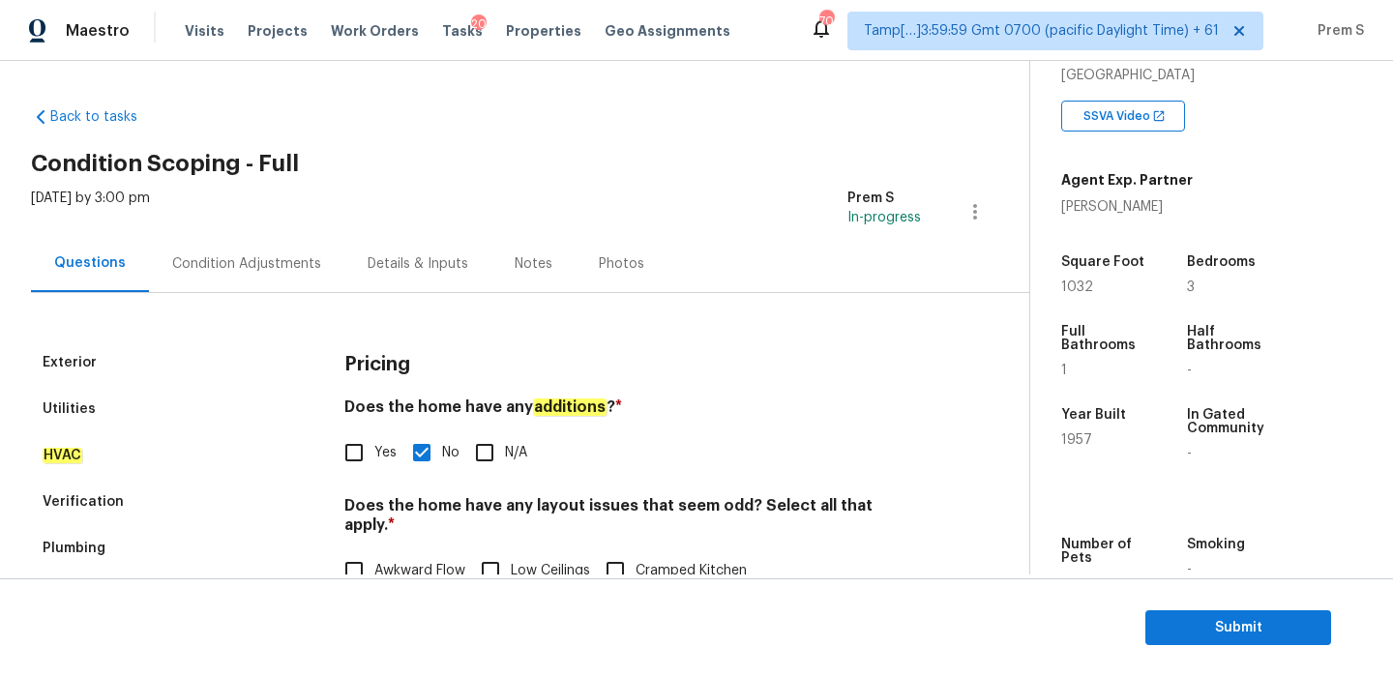
click at [274, 241] on div "Condition Adjustments" at bounding box center [246, 263] width 195 height 57
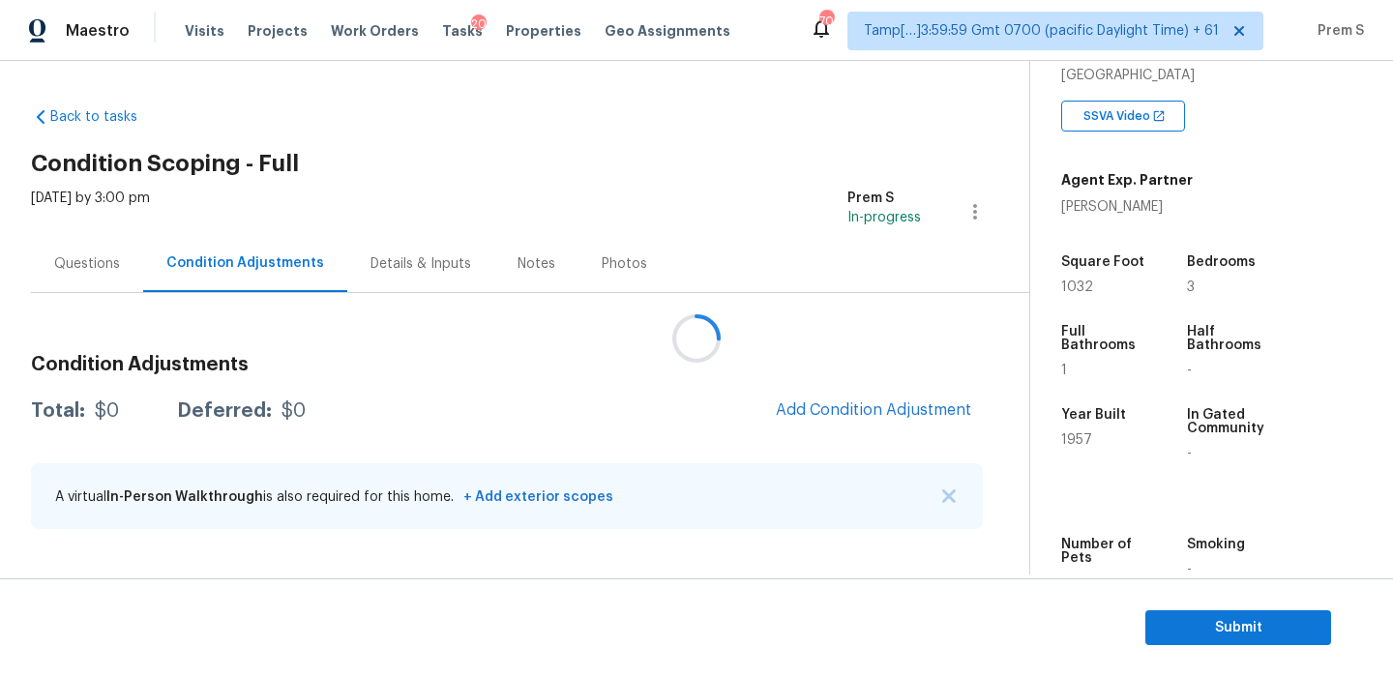
click at [903, 411] on div at bounding box center [696, 338] width 1393 height 676
click at [802, 427] on span "Add Condition Adjustment" at bounding box center [873, 411] width 219 height 43
click at [829, 400] on button "Add Condition Adjustment" at bounding box center [873, 410] width 219 height 41
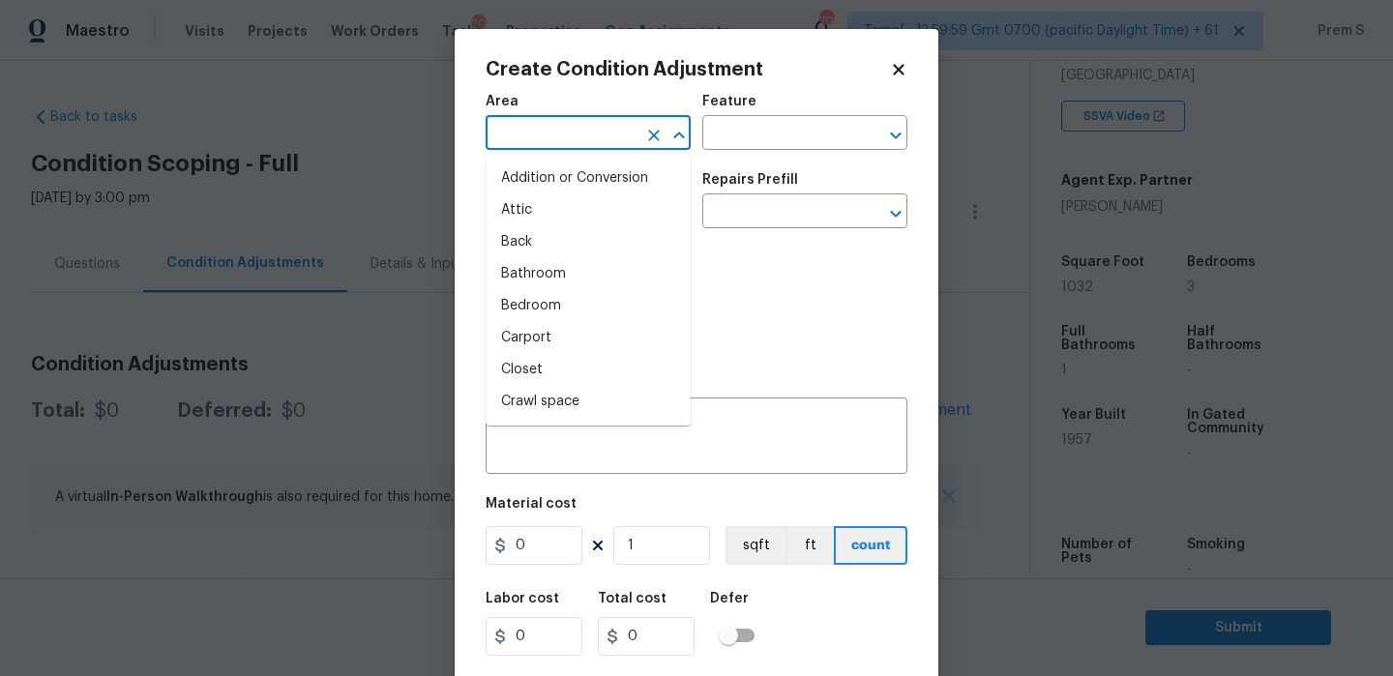
click at [530, 135] on input "text" at bounding box center [561, 135] width 151 height 30
type input "o"
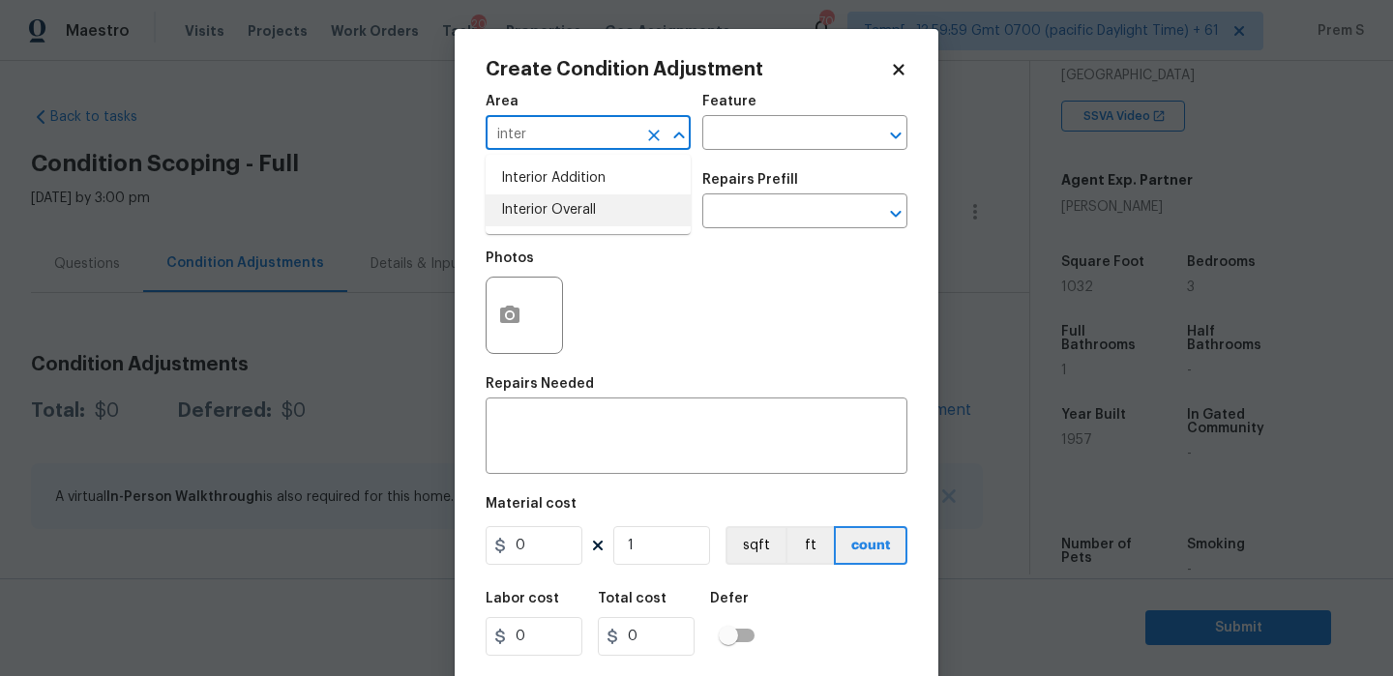
click at [499, 220] on li "Interior Overall" at bounding box center [588, 210] width 205 height 32
type input "Interior Overall"
click at [499, 220] on input "text" at bounding box center [561, 213] width 151 height 30
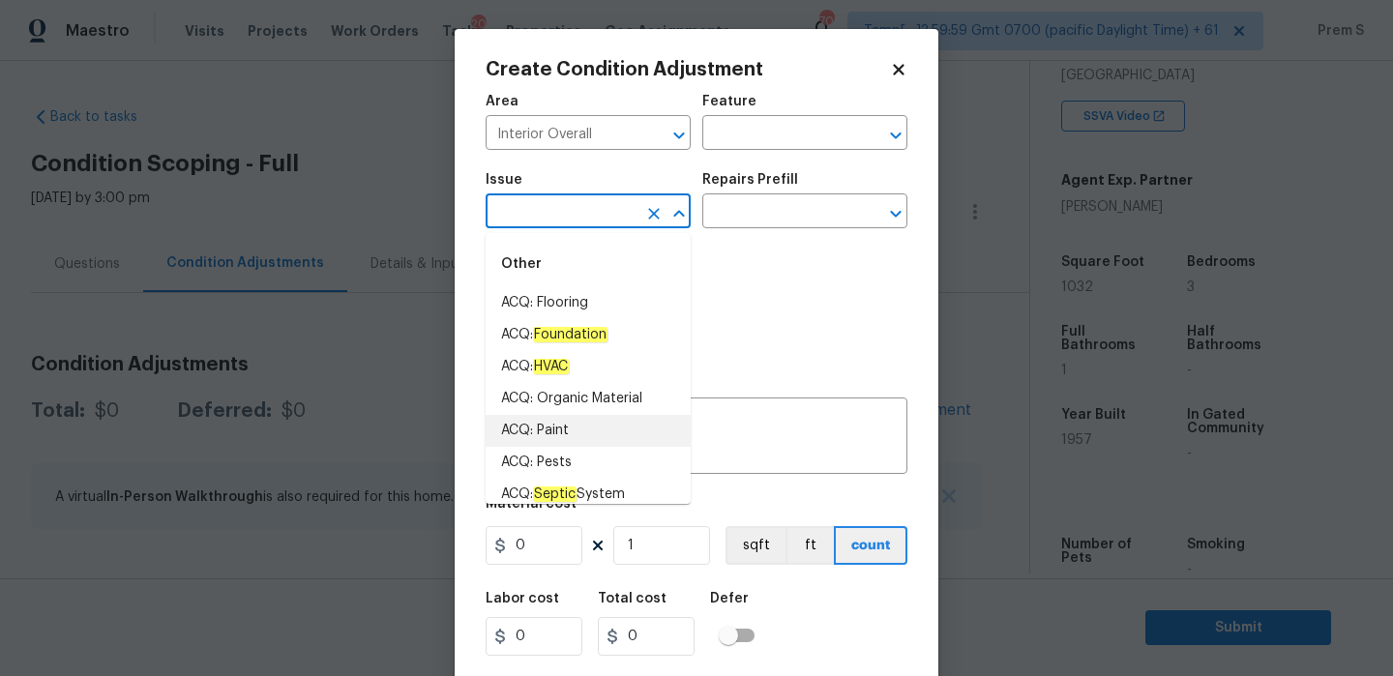
click at [587, 434] on li "ACQ: Paint" at bounding box center [588, 431] width 205 height 32
type input "ACQ: Paint"
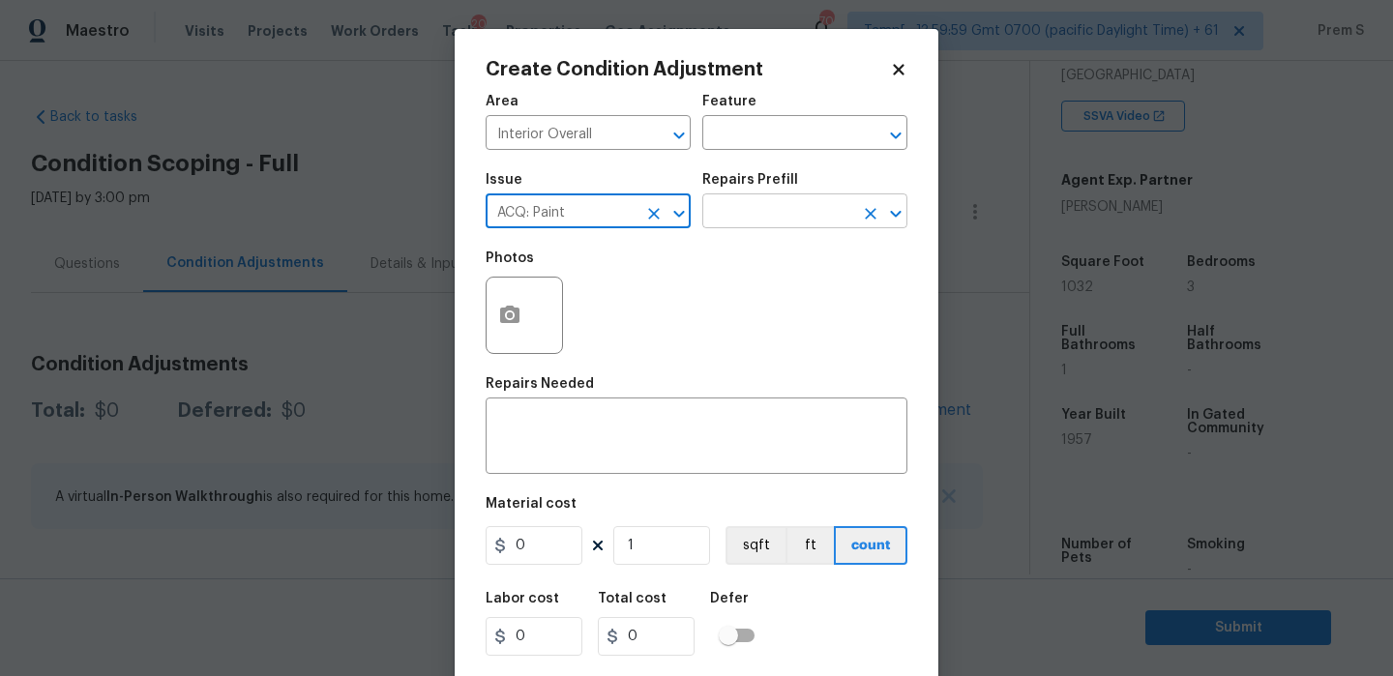
click at [756, 214] on input "text" at bounding box center [777, 213] width 151 height 30
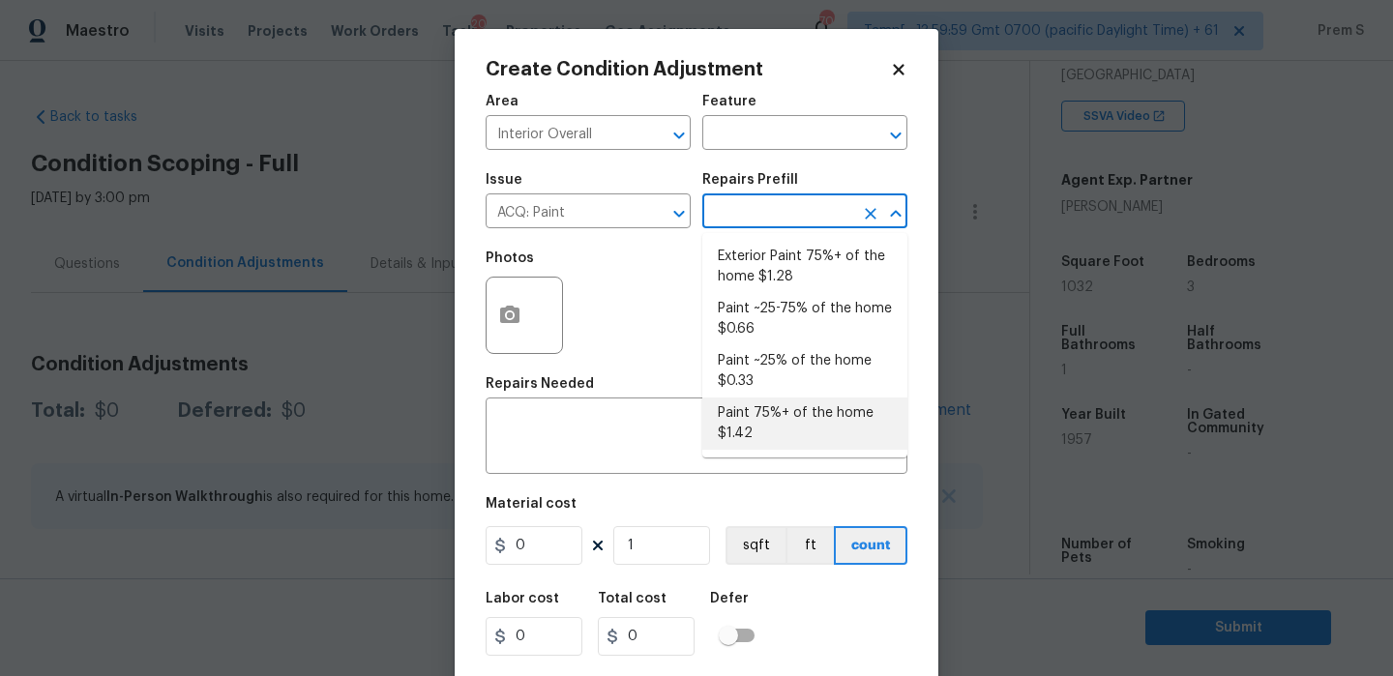
click at [791, 425] on li "Paint 75%+ of the home $1.42" at bounding box center [804, 424] width 205 height 52
type input "Acquisition"
type textarea "Acquisition Scope: 75%+ of the home will likely require interior paint"
type input "1.42"
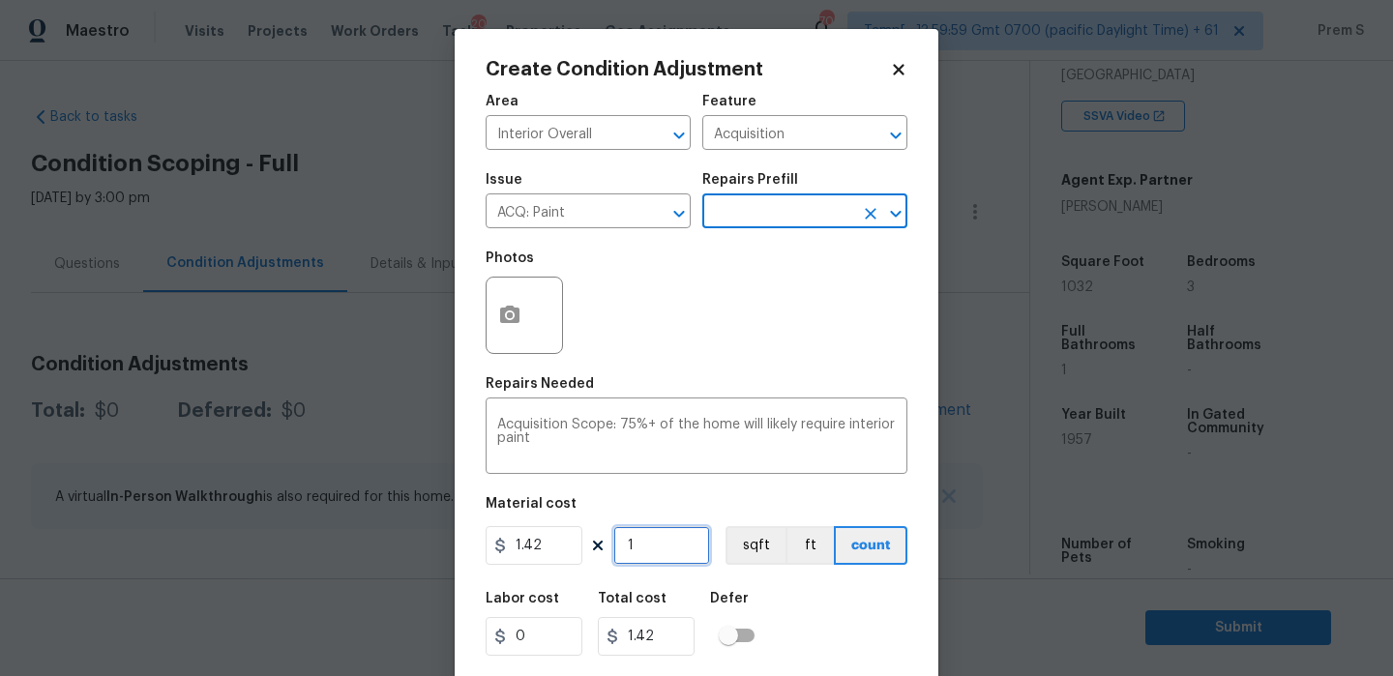
click at [674, 564] on input "1" at bounding box center [661, 545] width 97 height 39
type input "10"
type input "14.2"
type input "103"
type input "146.26"
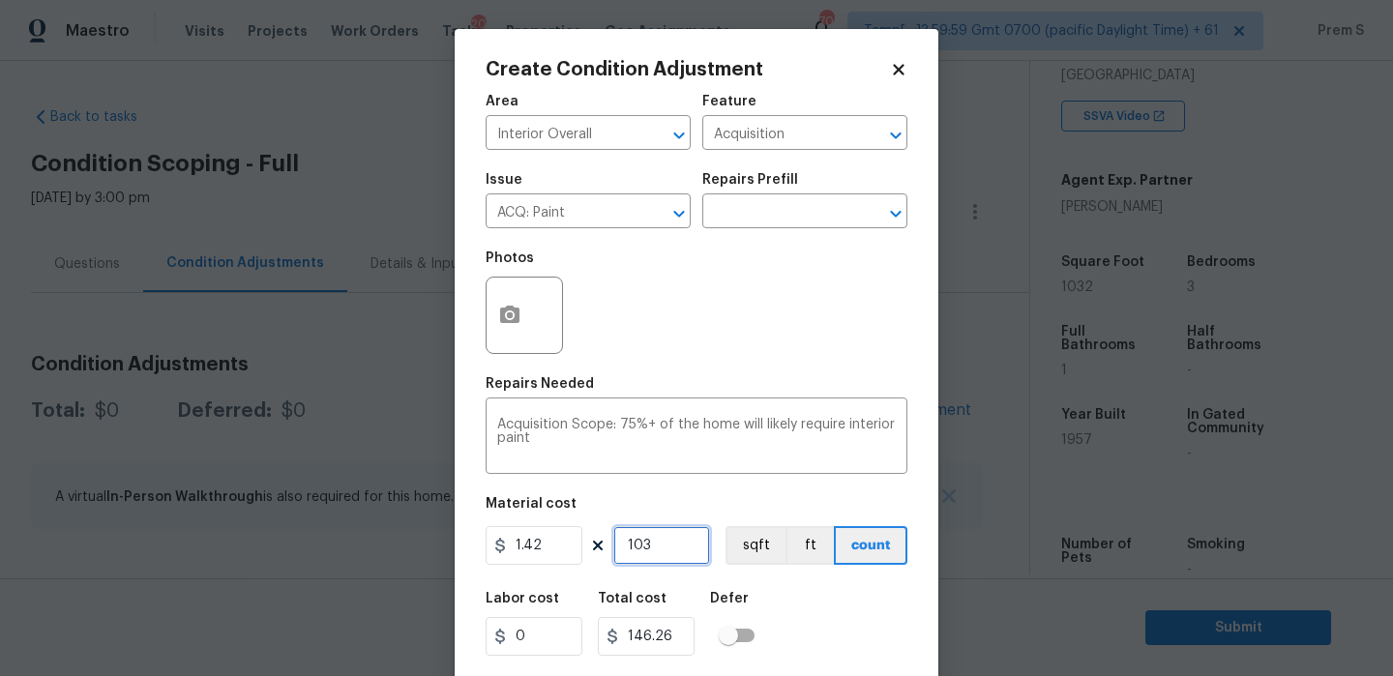
type input "1032"
type input "1465.44"
type input "1032"
click at [514, 311] on icon "button" at bounding box center [509, 314] width 19 height 17
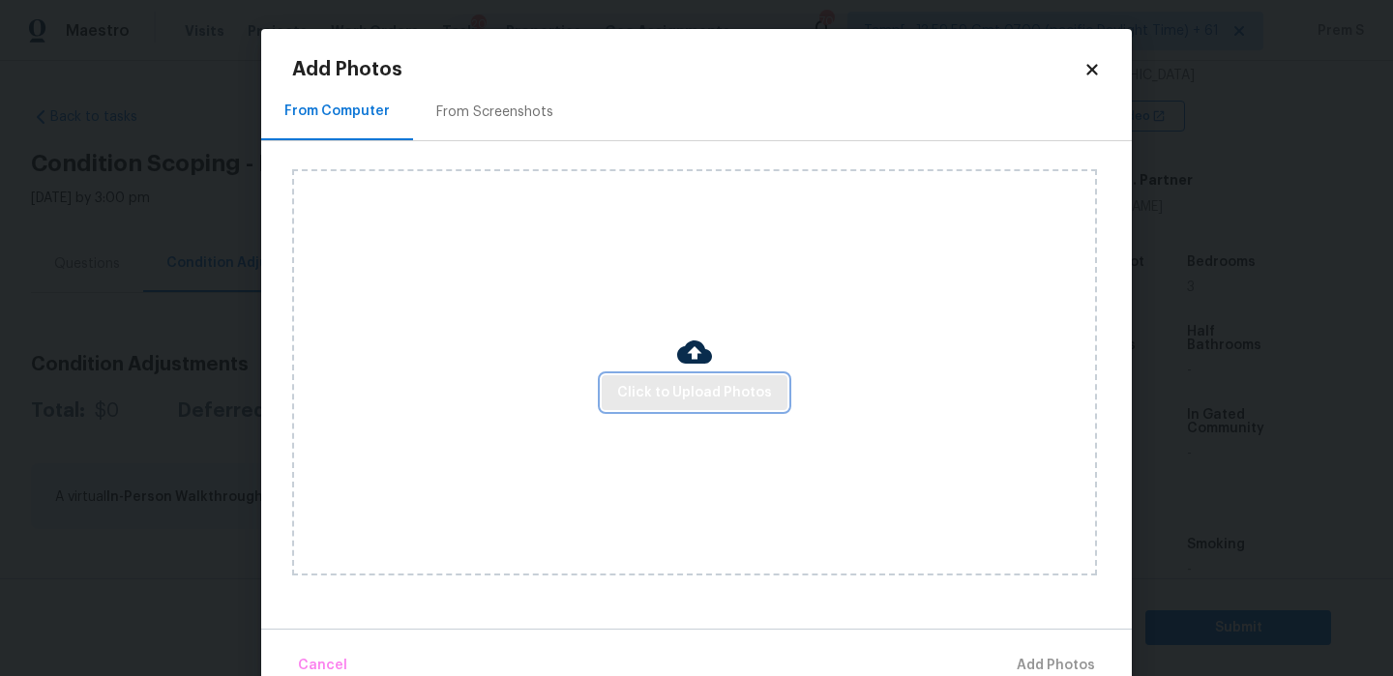
click at [741, 394] on span "Click to Upload Photos" at bounding box center [694, 393] width 155 height 24
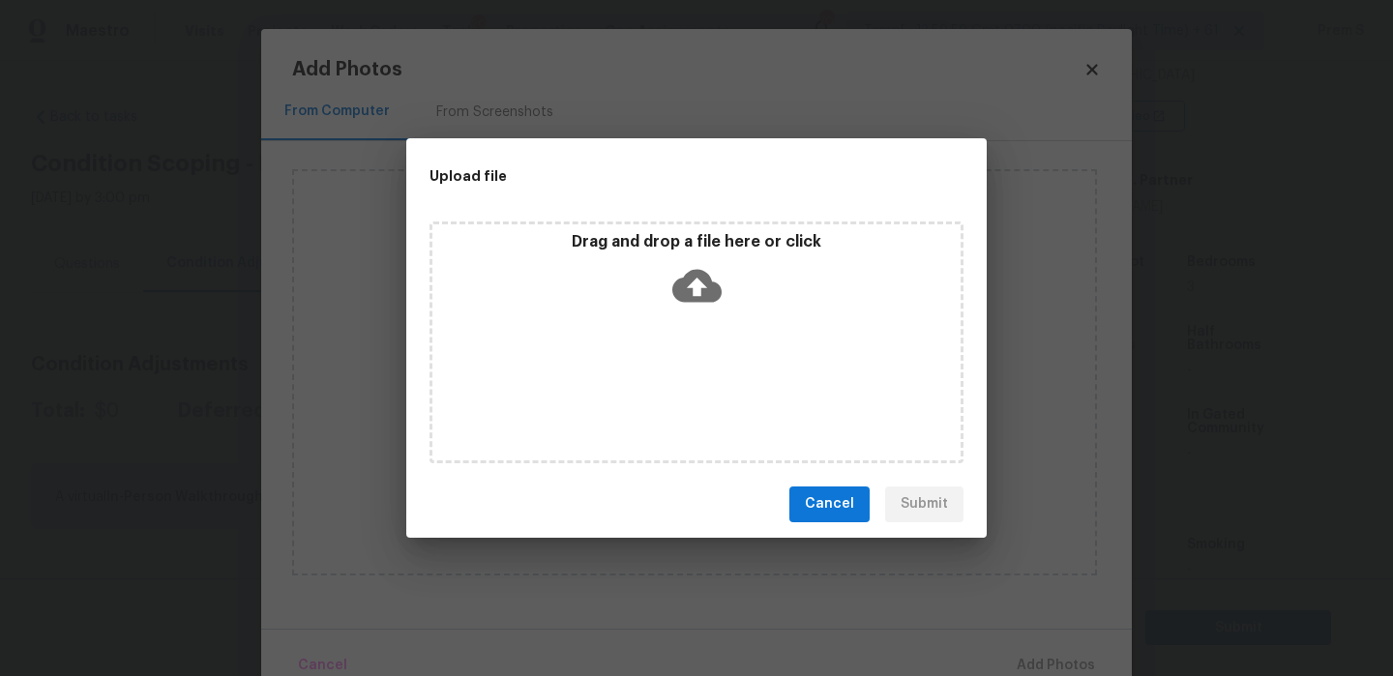
click at [704, 292] on icon at bounding box center [696, 285] width 49 height 33
